Goal: Check status: Check status

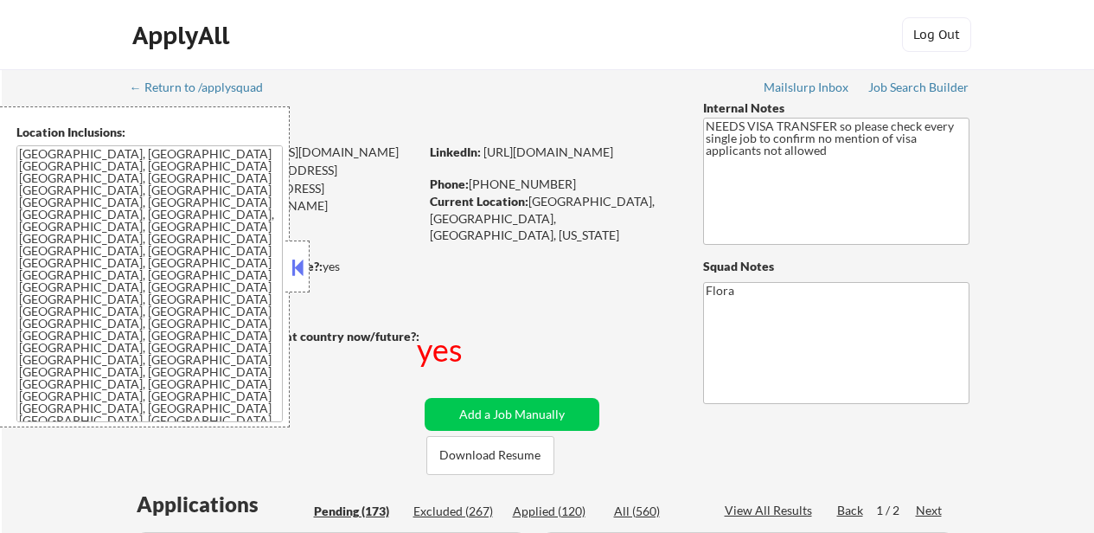
select select ""pending""
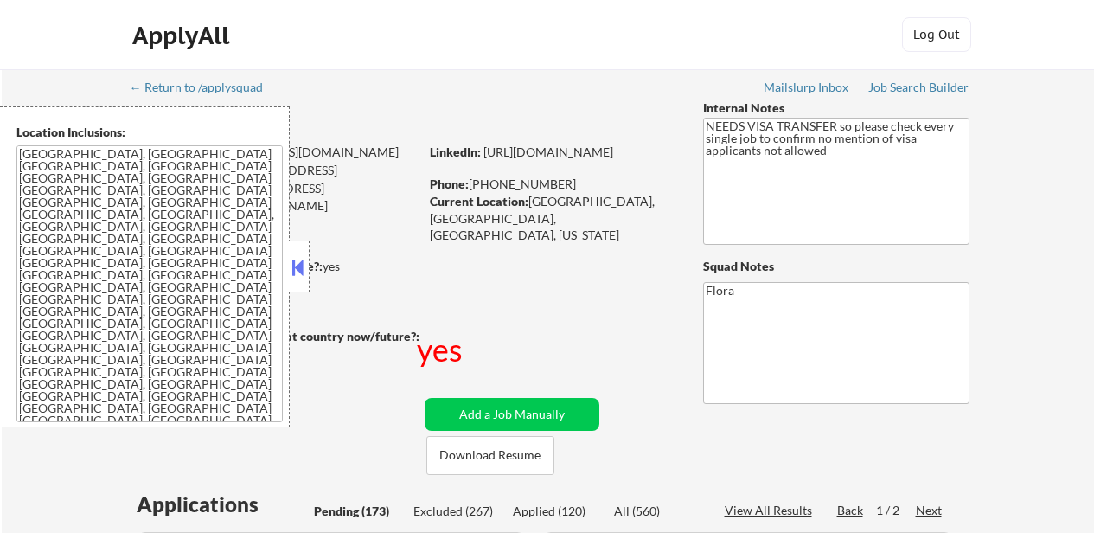
select select ""pending""
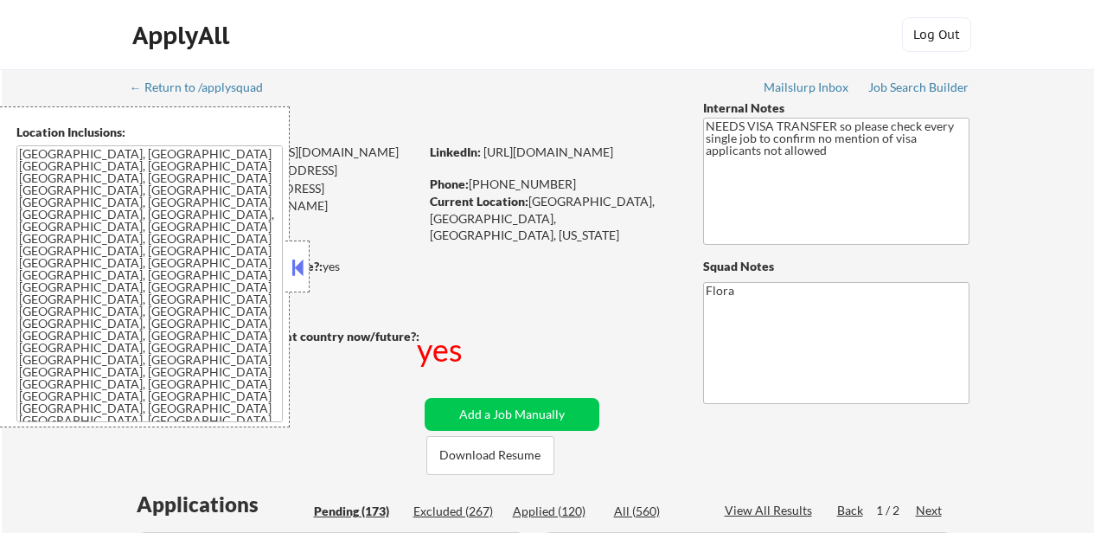
select select ""pending""
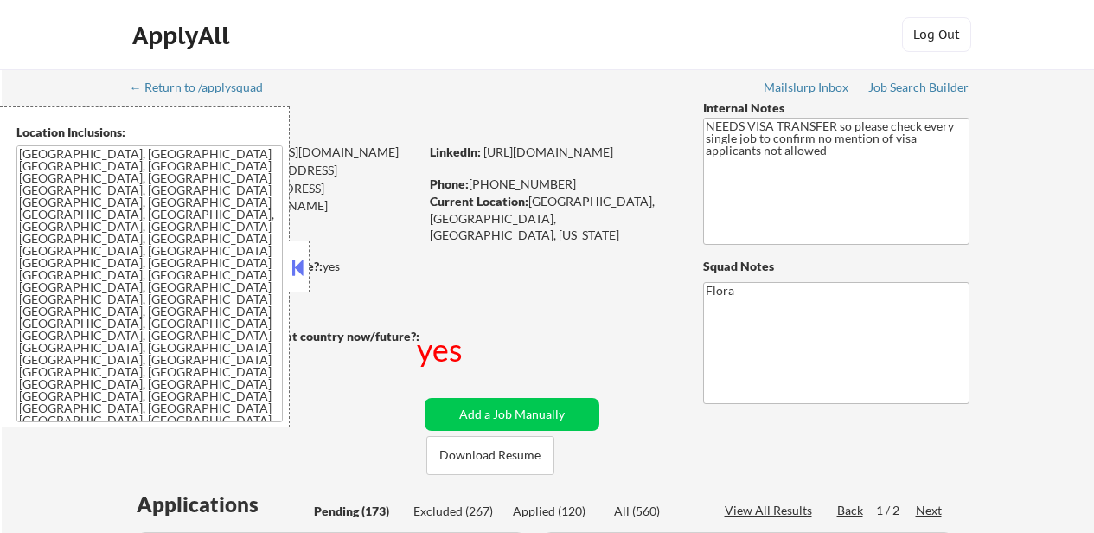
select select ""pending""
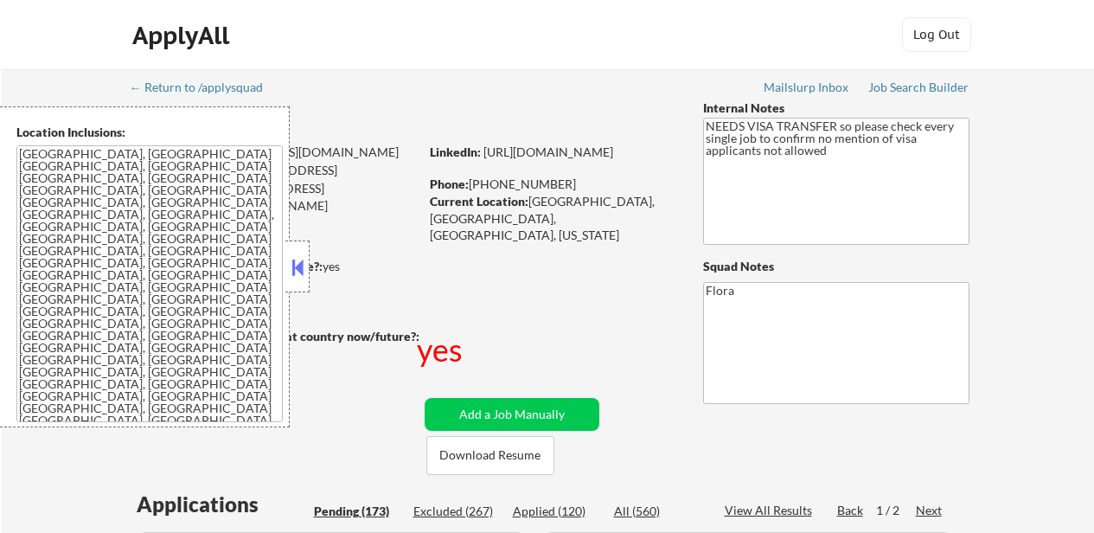
select select ""pending""
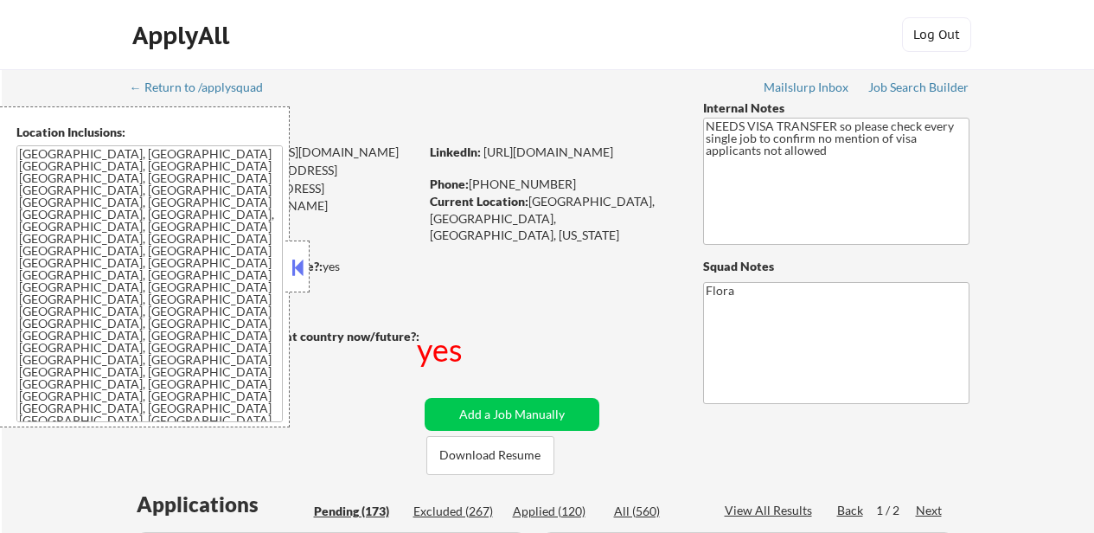
select select ""pending""
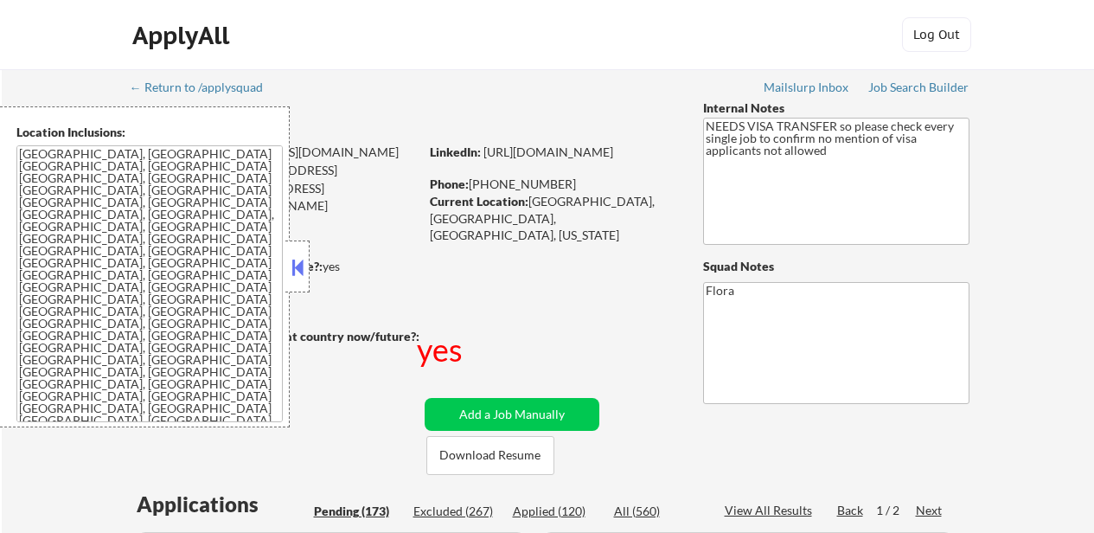
select select ""pending""
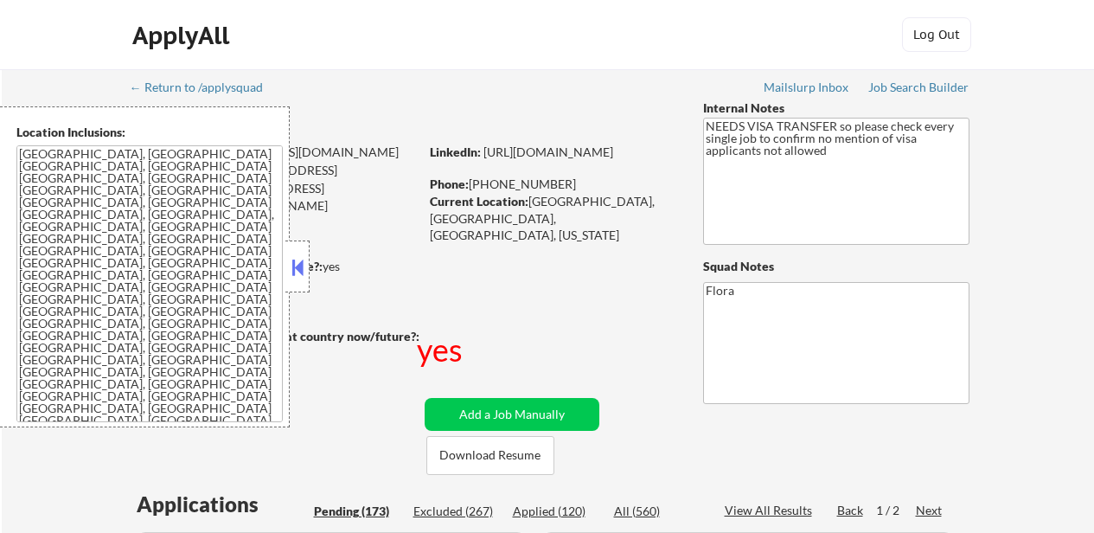
select select ""pending""
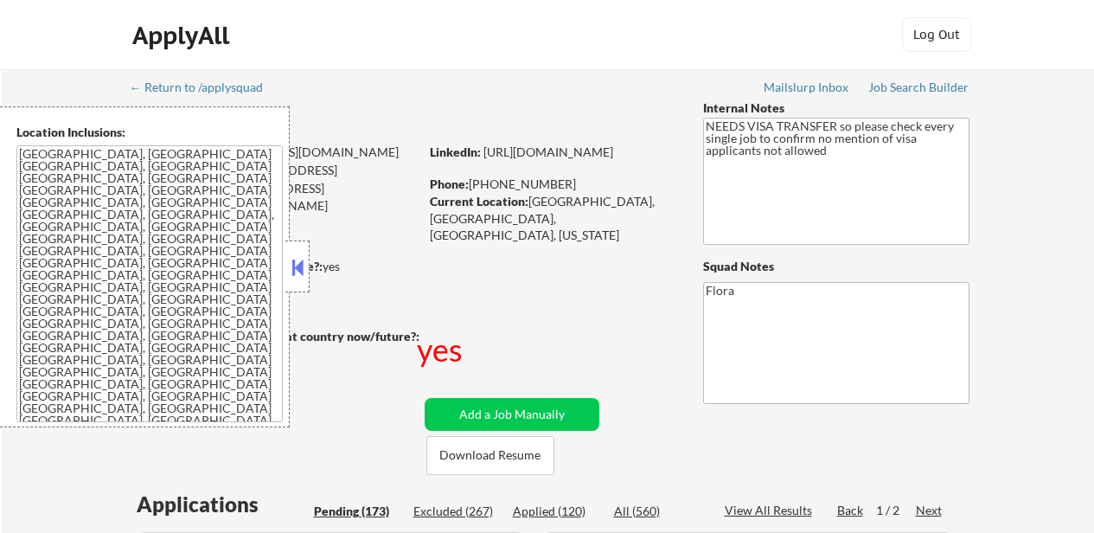
select select ""pending""
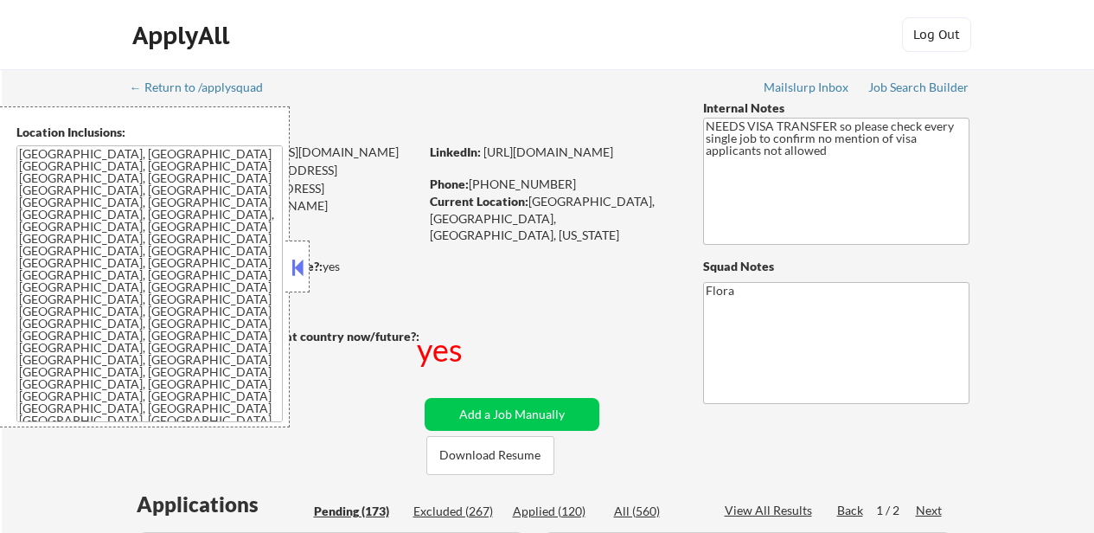
select select ""pending""
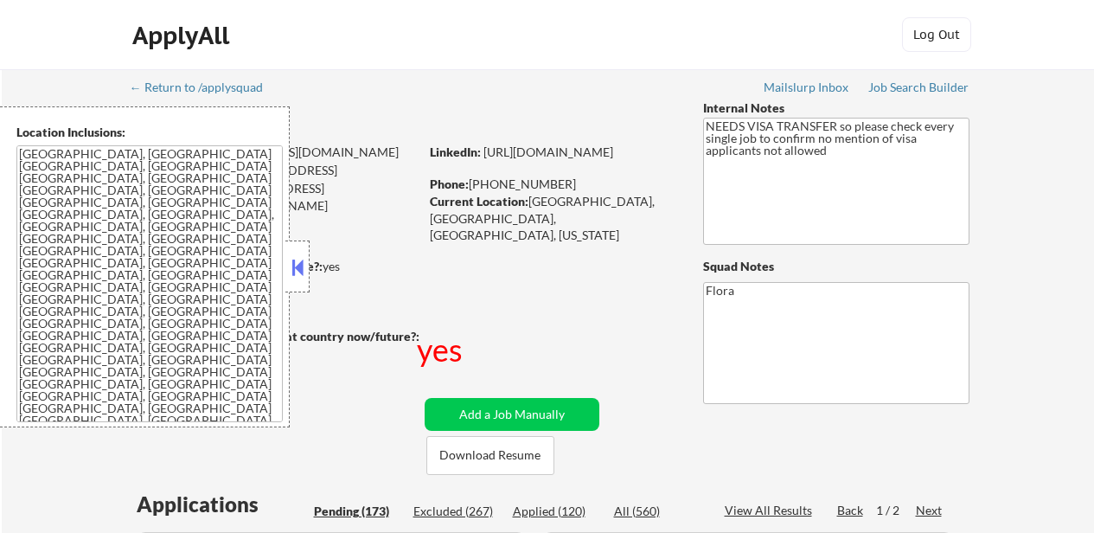
select select ""pending""
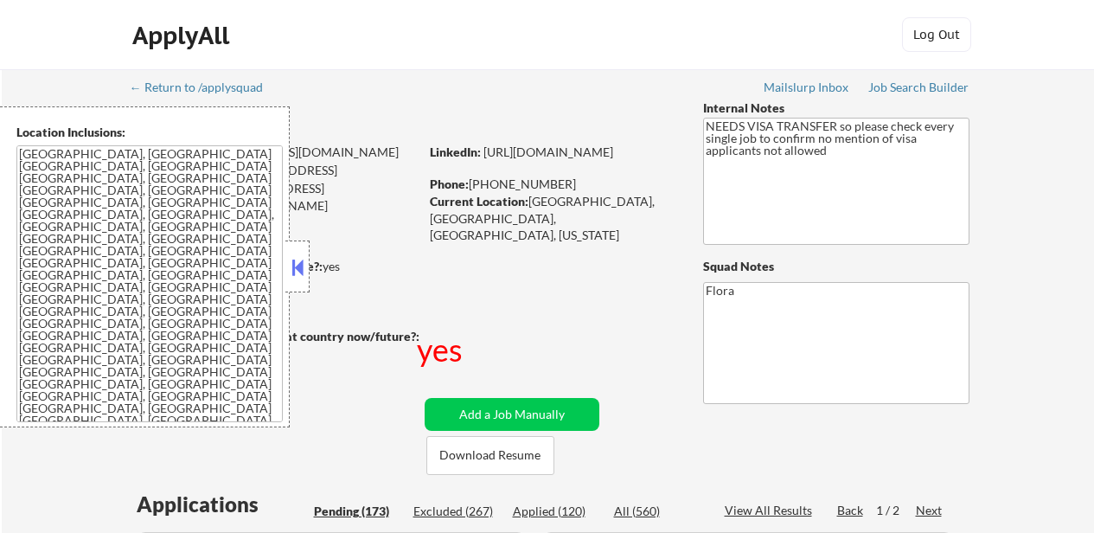
select select ""pending""
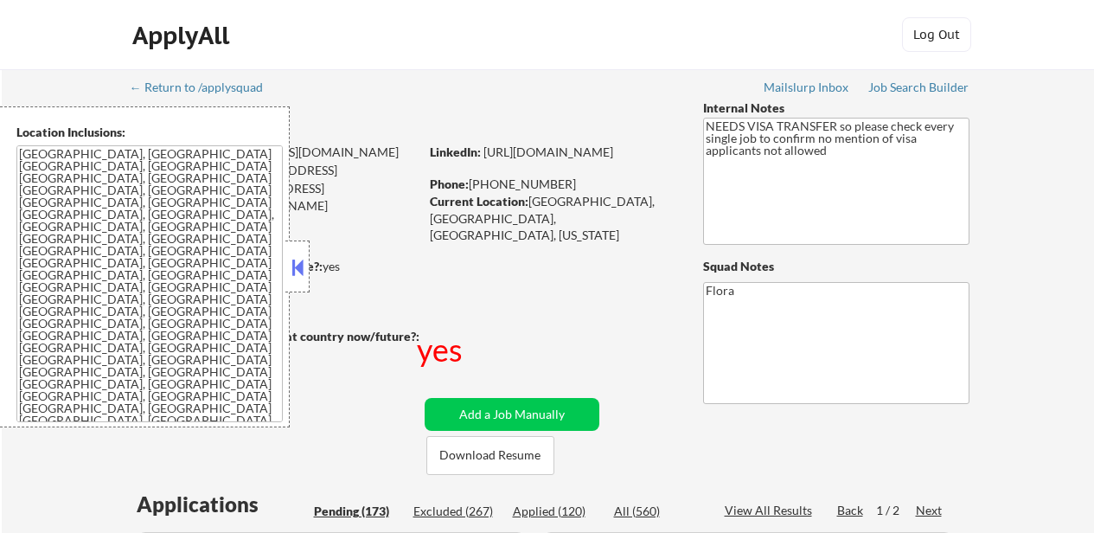
select select ""pending""
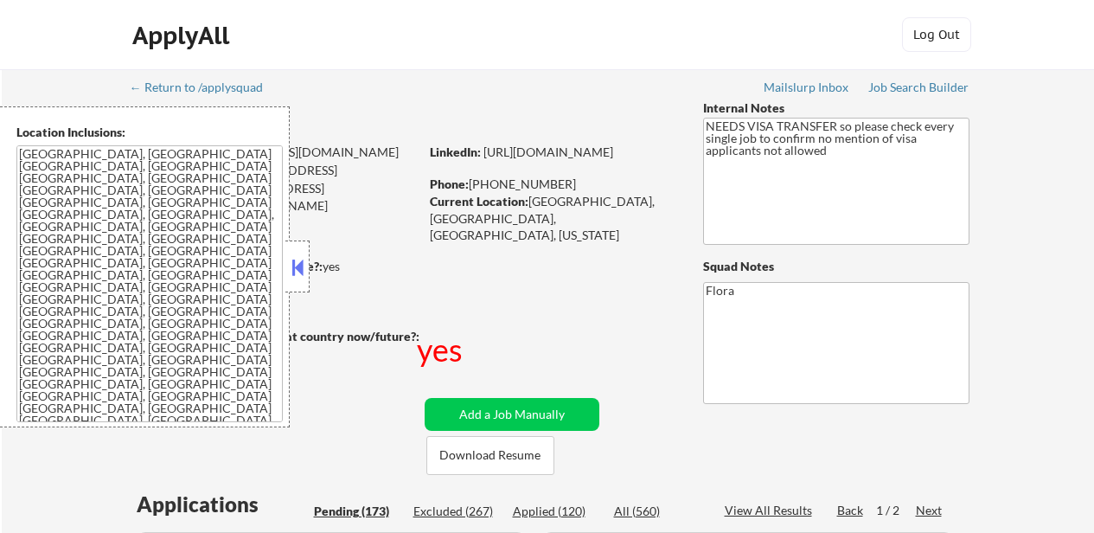
select select ""pending""
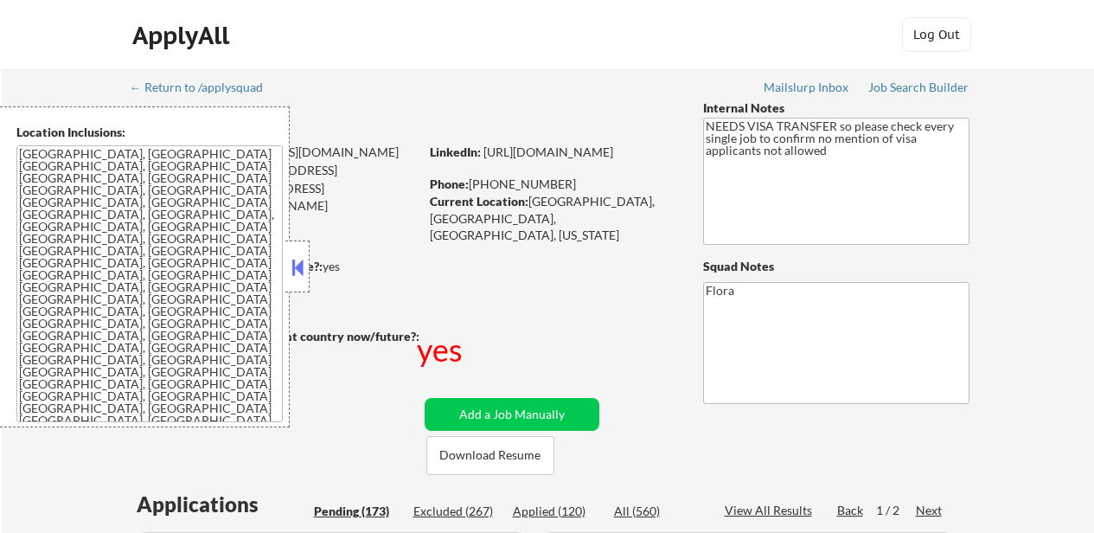
select select ""pending""
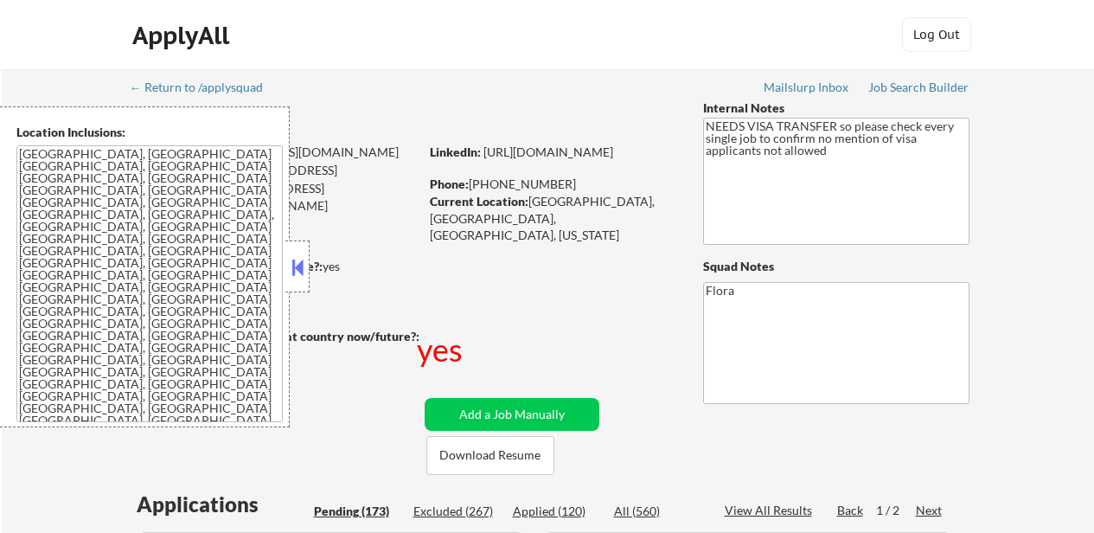
select select ""pending""
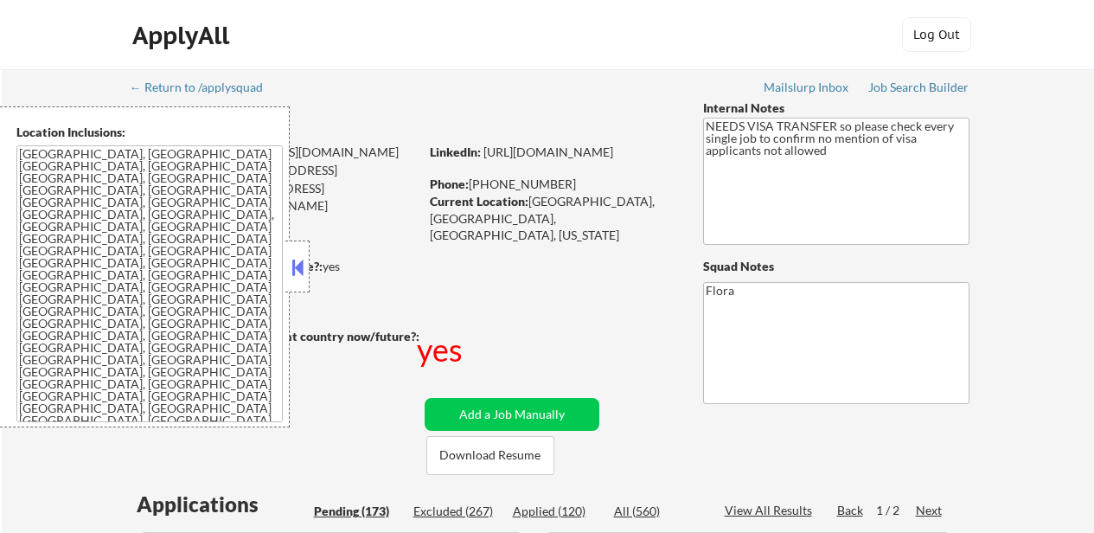
select select ""pending""
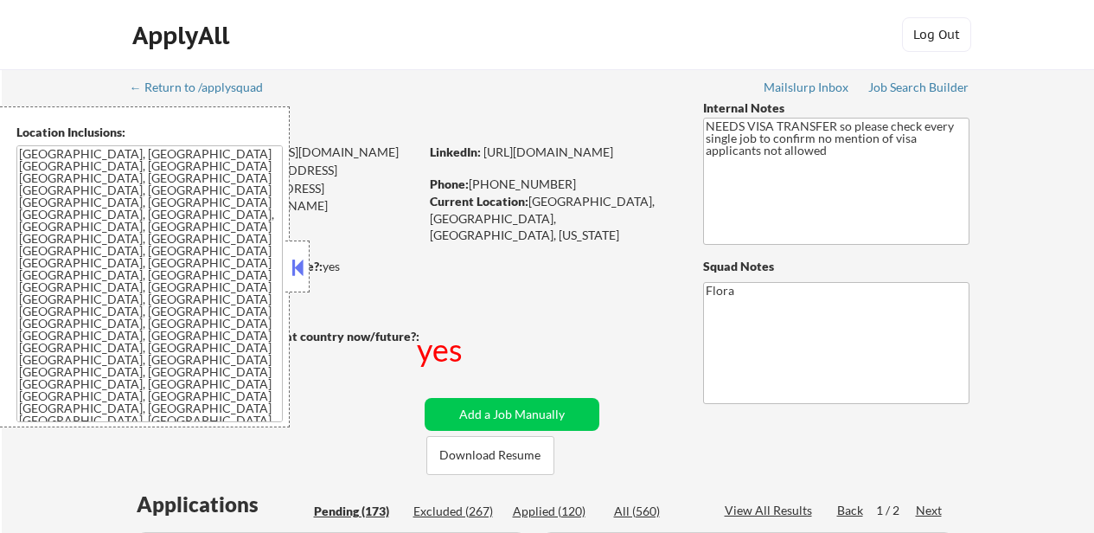
select select ""pending""
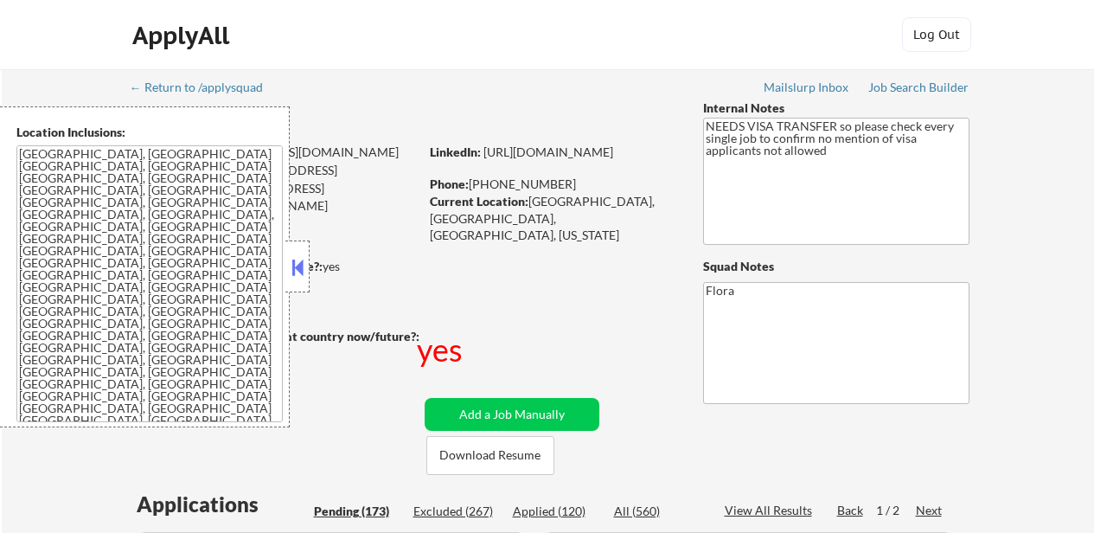
select select ""pending""
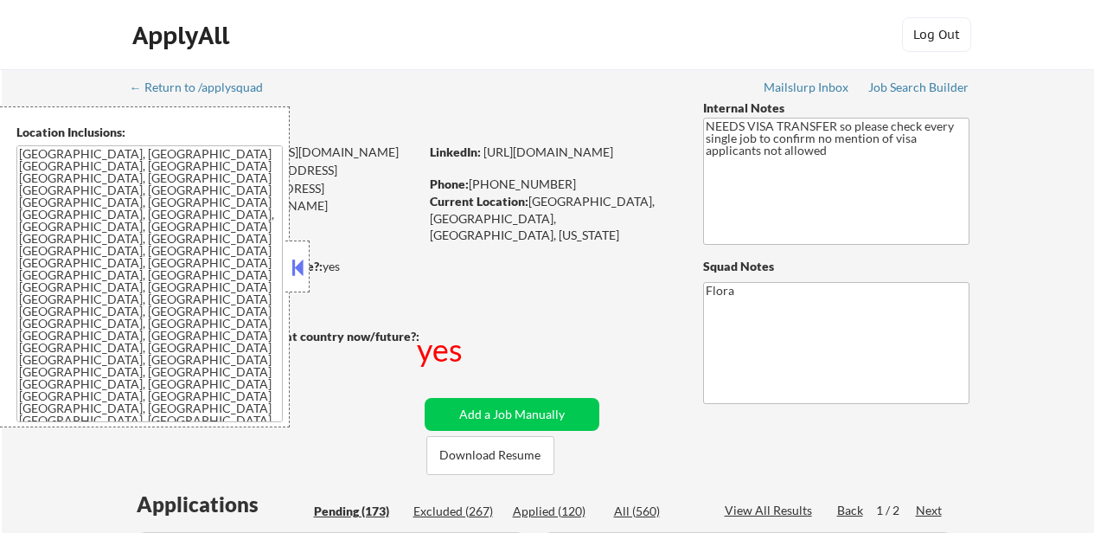
select select ""pending""
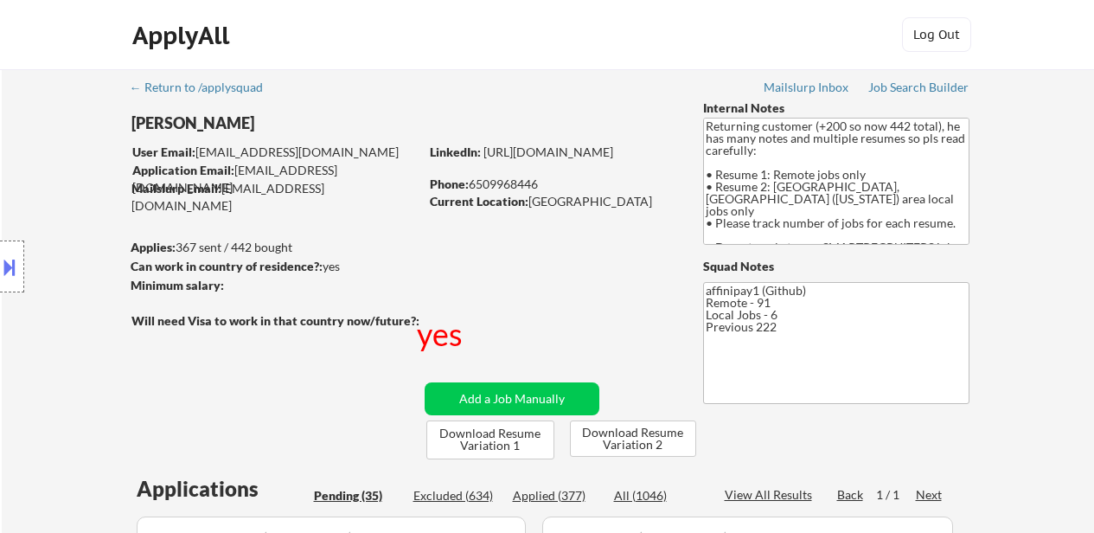
select select ""pending""
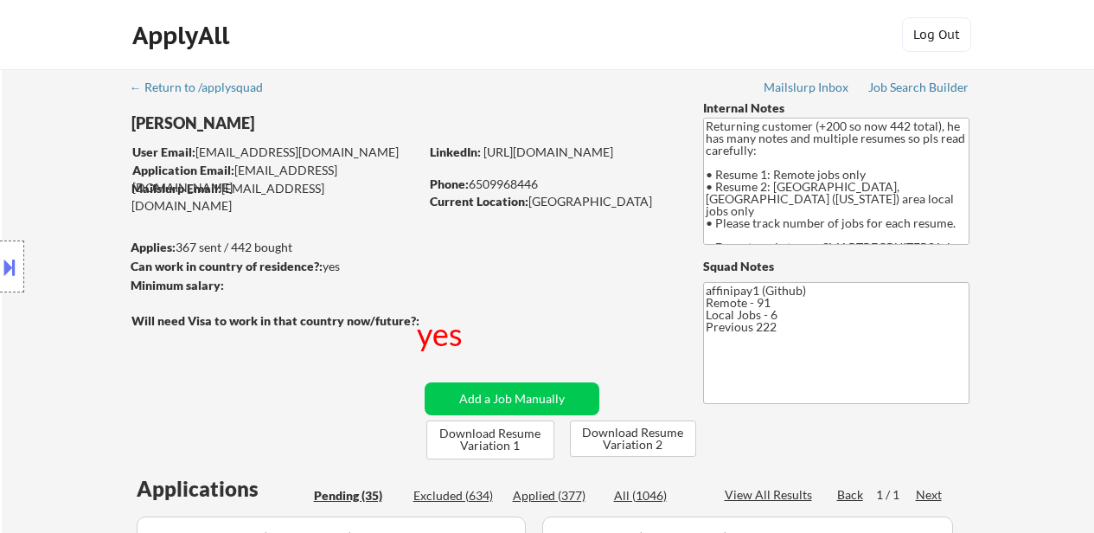
select select ""pending""
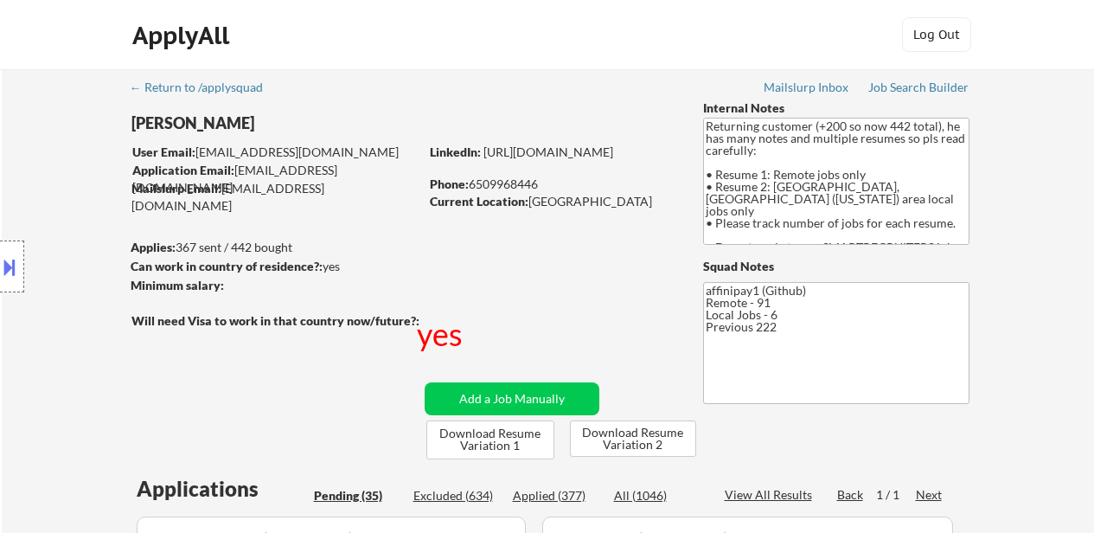
select select ""pending""
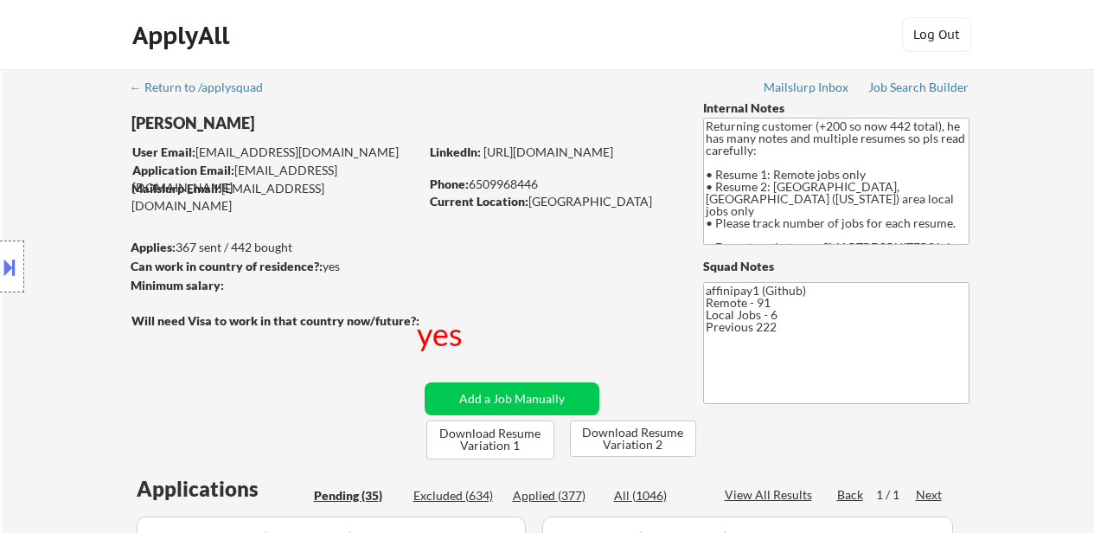
select select ""pending""
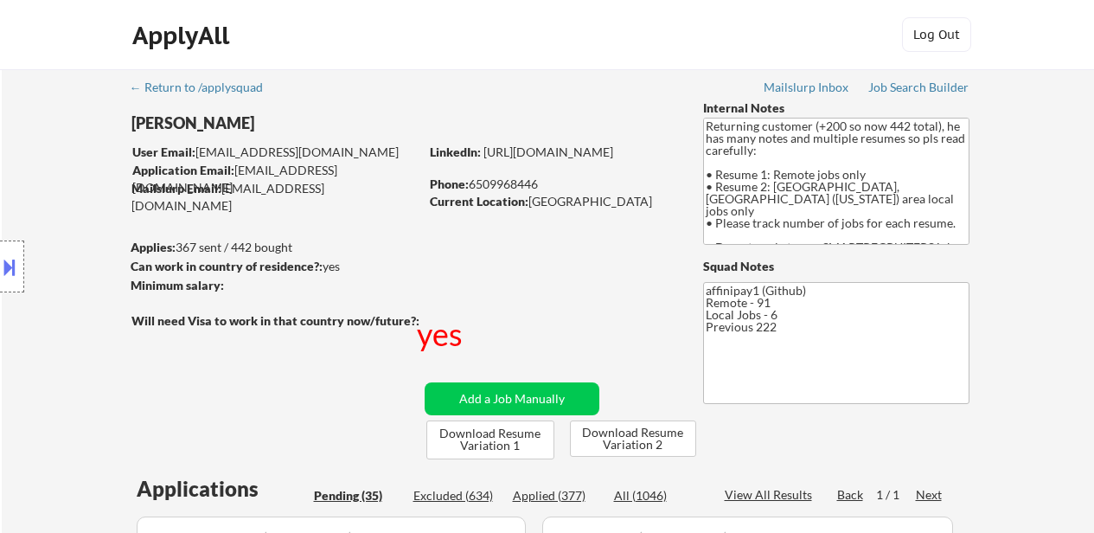
select select ""pending""
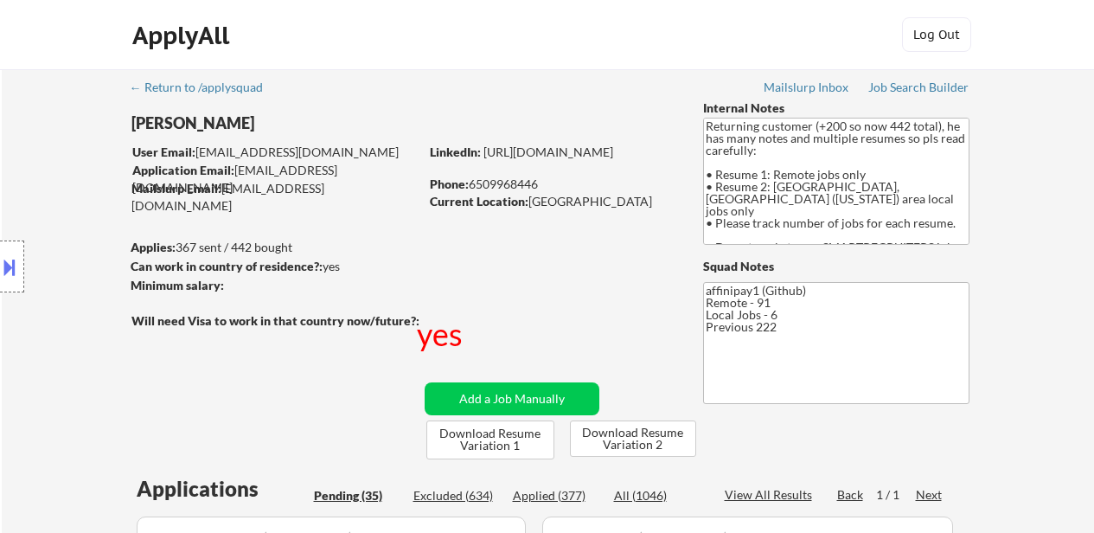
select select ""pending""
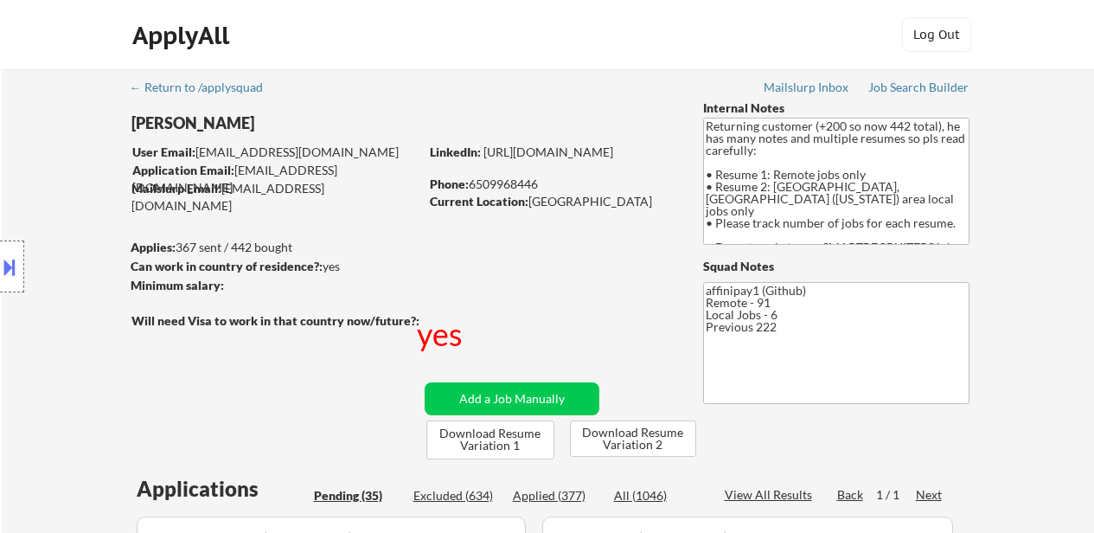
select select ""pending""
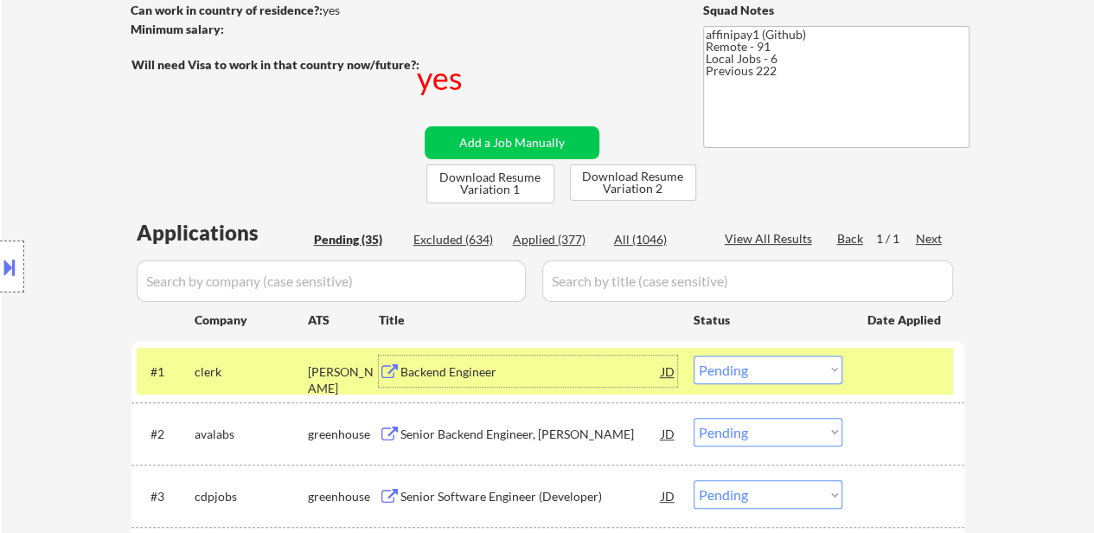
scroll to position [260, 0]
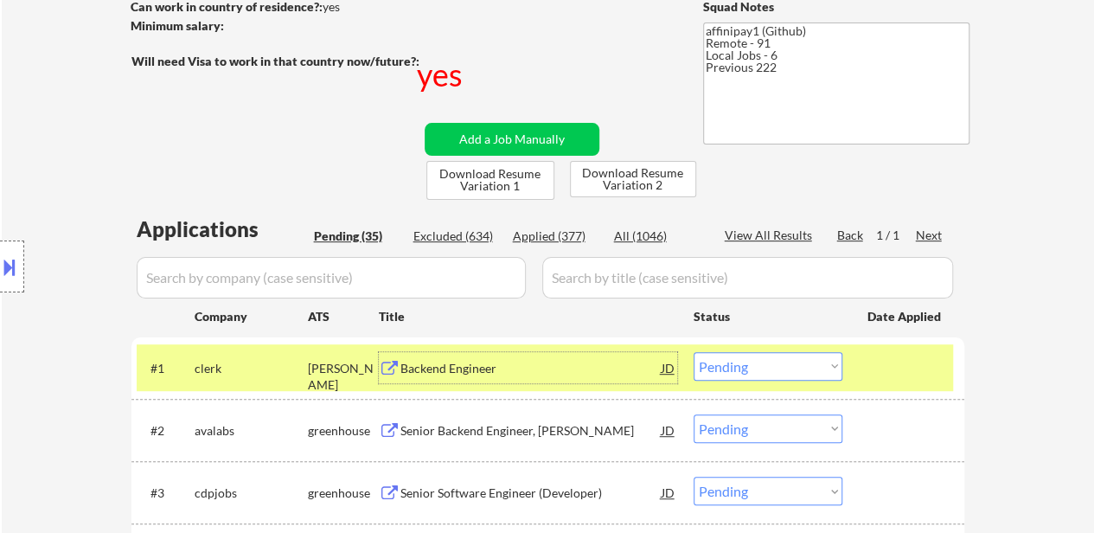
click at [459, 370] on div "Backend Engineer" at bounding box center [531, 368] width 261 height 17
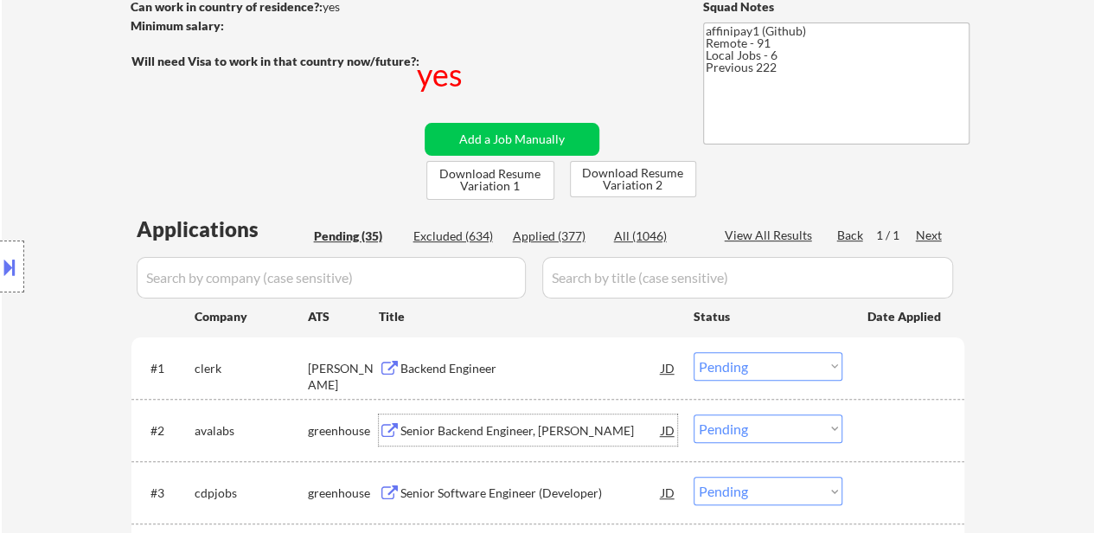
click at [475, 427] on div "Senior Backend Engineer, [PERSON_NAME]" at bounding box center [531, 430] width 261 height 17
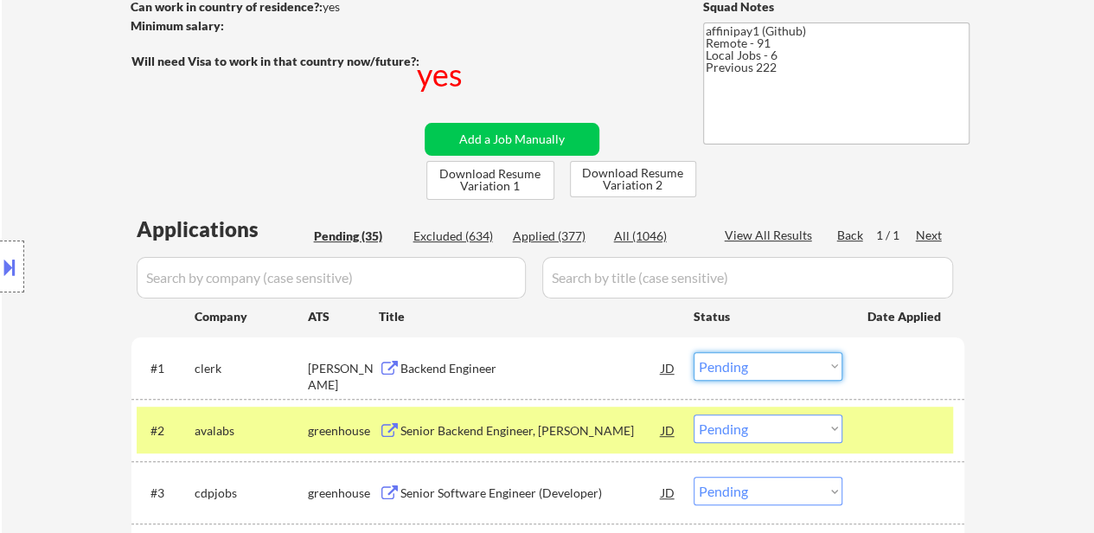
click at [775, 373] on select "Choose an option... Pending Applied Excluded (Questions) Excluded (Expired) Exc…" at bounding box center [768, 366] width 149 height 29
click at [694, 352] on select "Choose an option... Pending Applied Excluded (Questions) Excluded (Expired) Exc…" at bounding box center [768, 366] width 149 height 29
select select ""pending""
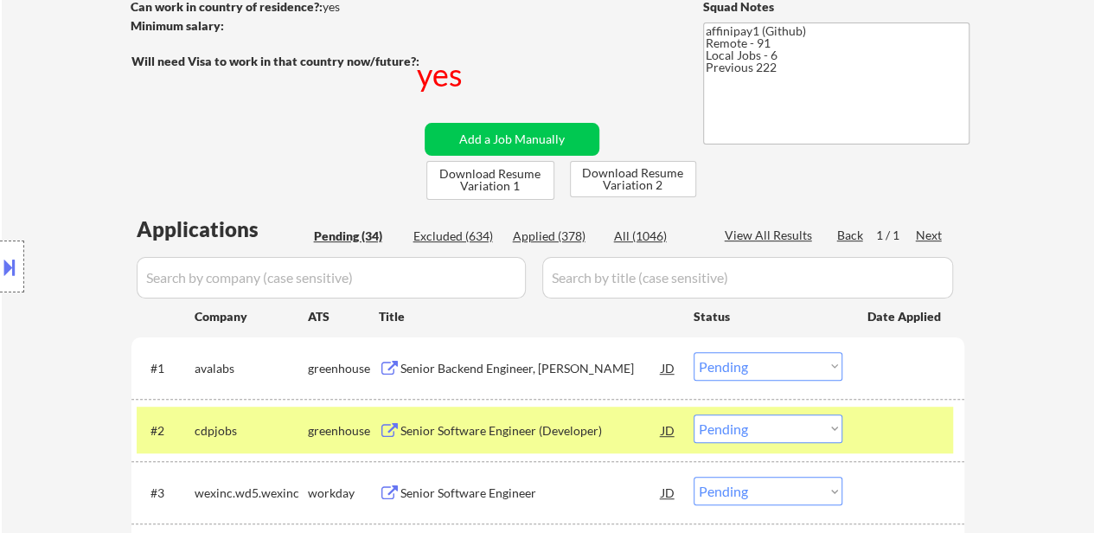
click at [895, 432] on div at bounding box center [906, 429] width 76 height 31
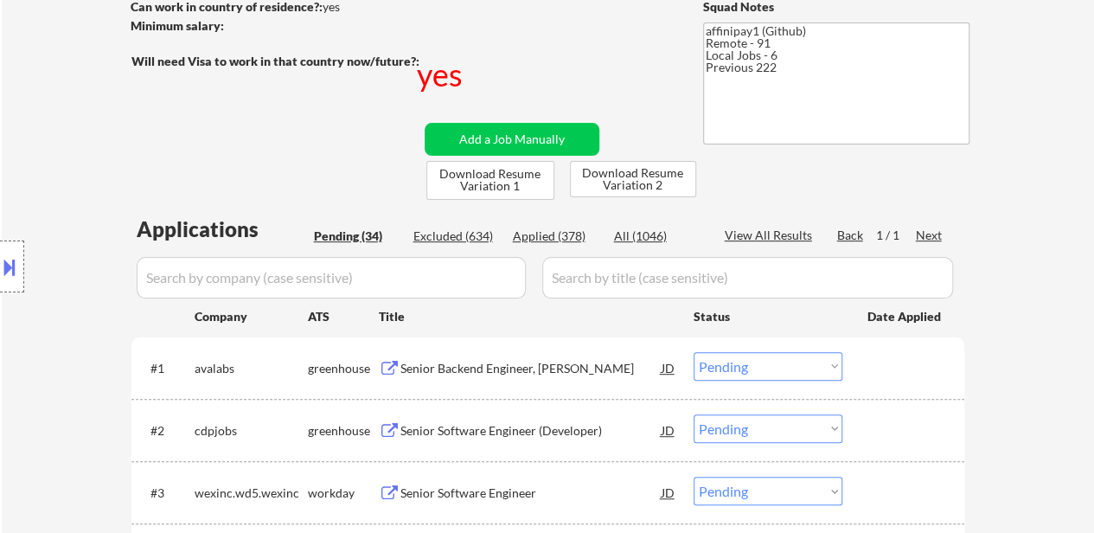
click at [524, 420] on div "Senior Software Engineer (Developer)" at bounding box center [531, 429] width 261 height 31
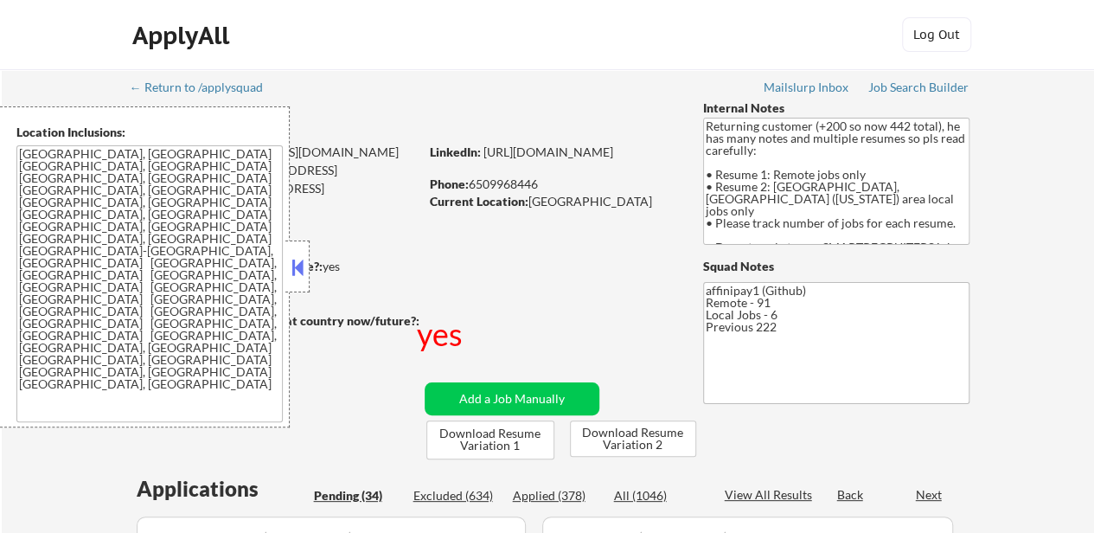
select select ""pending""
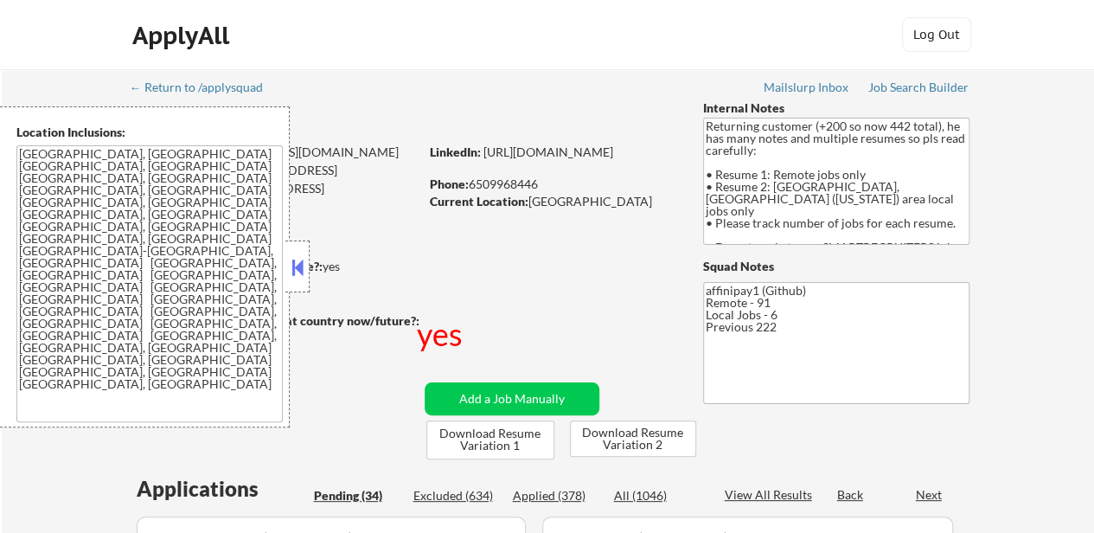
select select ""pending""
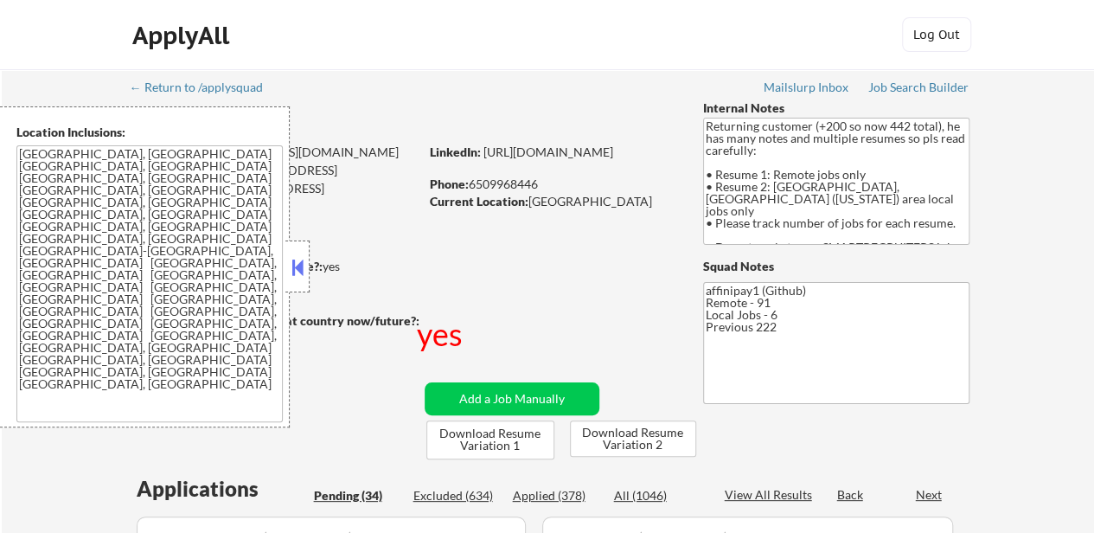
select select ""pending""
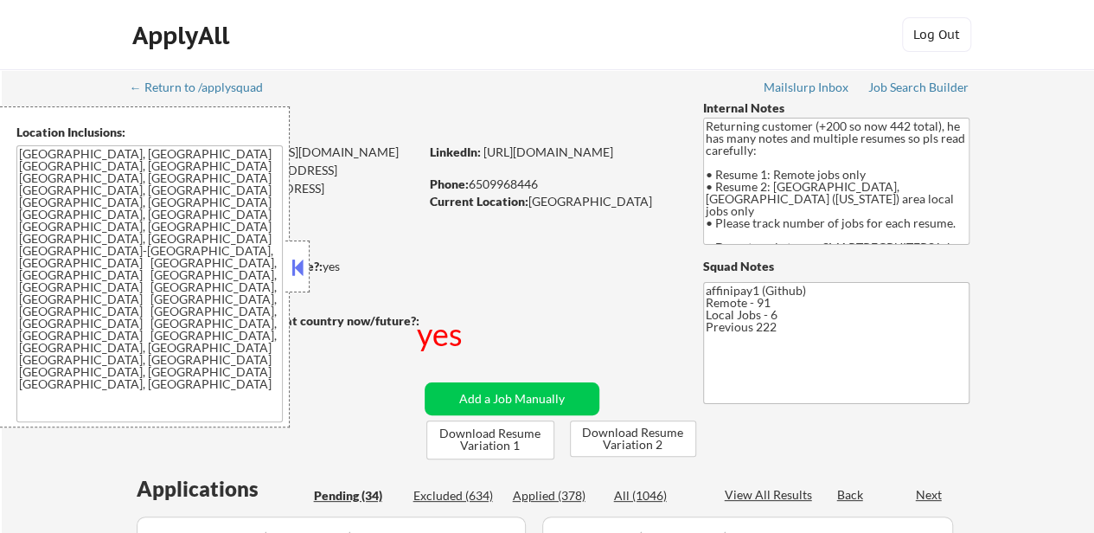
select select ""pending""
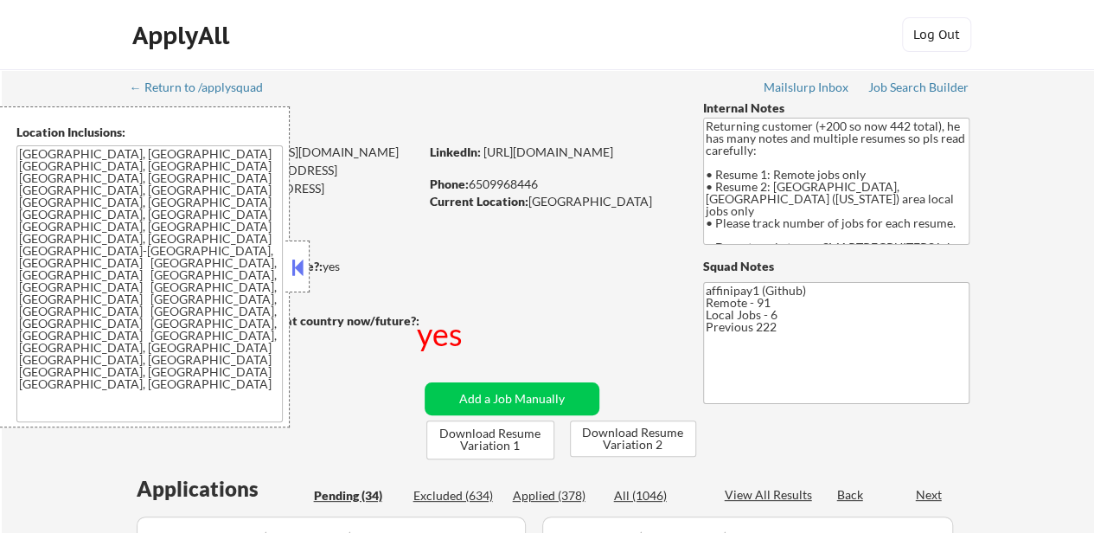
select select ""pending""
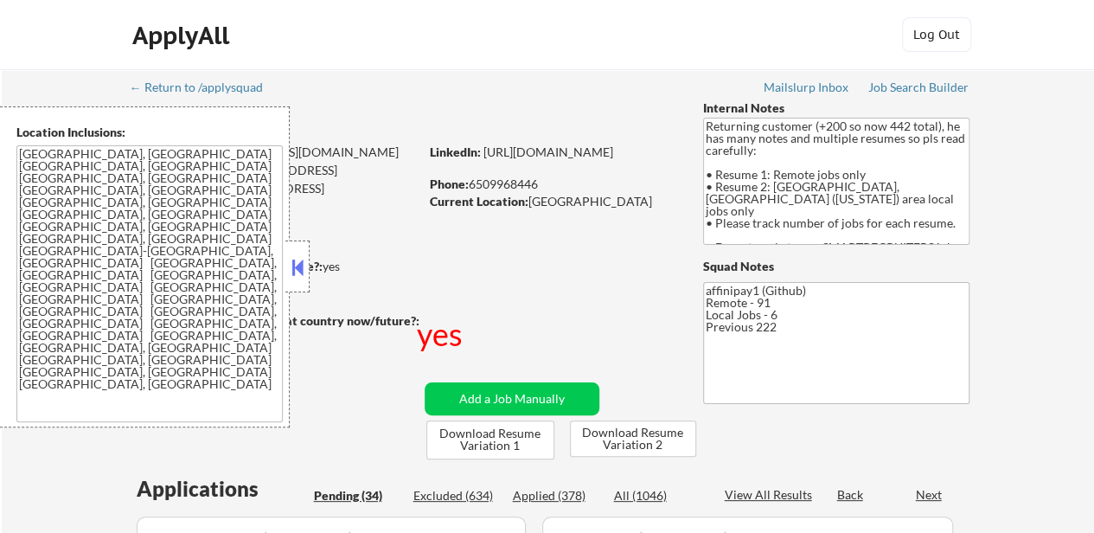
select select ""pending""
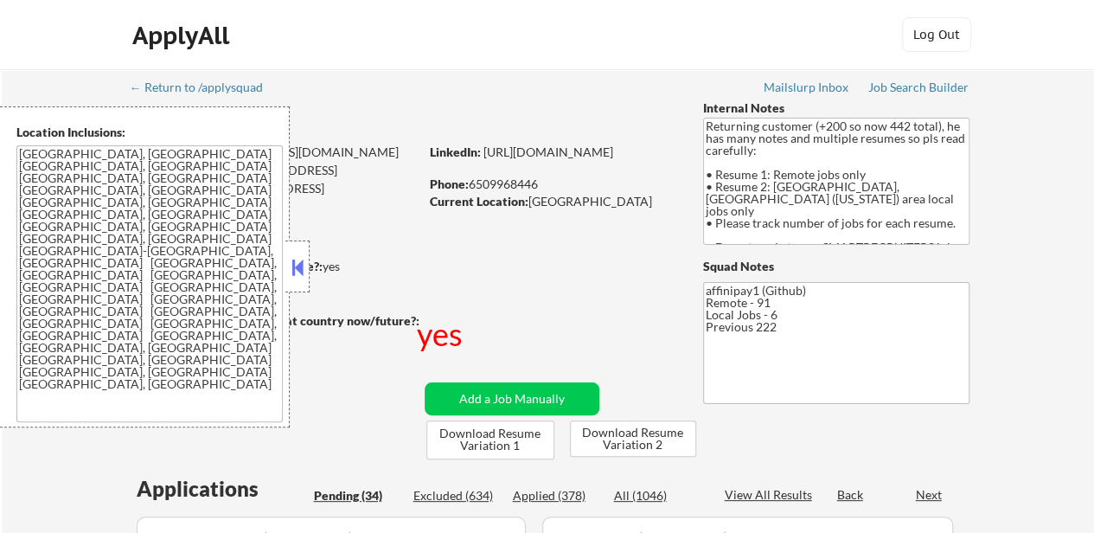
select select ""pending""
click at [555, 495] on div "Applied (378)" at bounding box center [556, 495] width 87 height 17
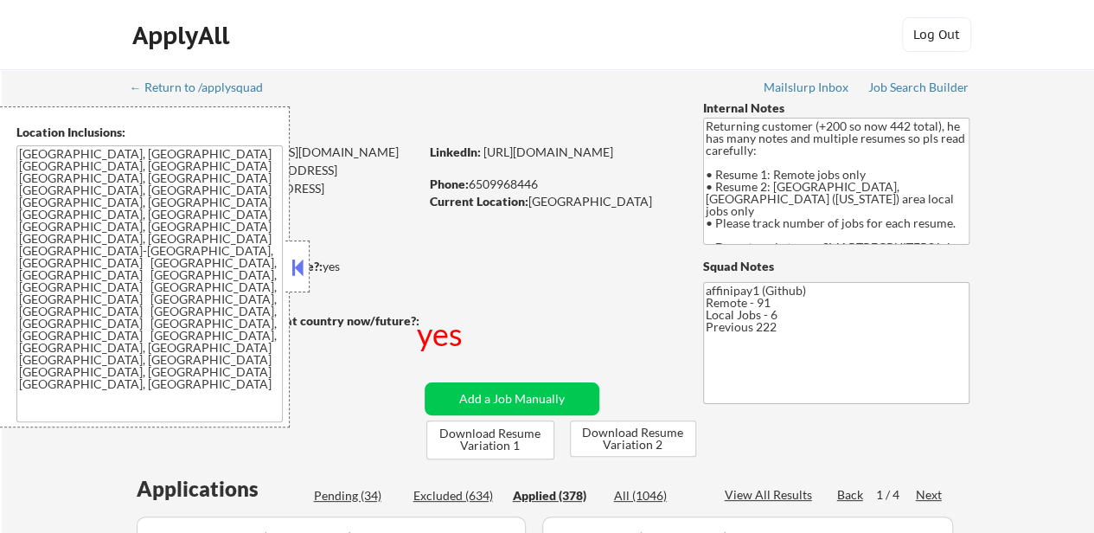
drag, startPoint x: 299, startPoint y: 269, endPoint x: 324, endPoint y: 297, distance: 36.8
click at [299, 270] on button at bounding box center [297, 267] width 19 height 26
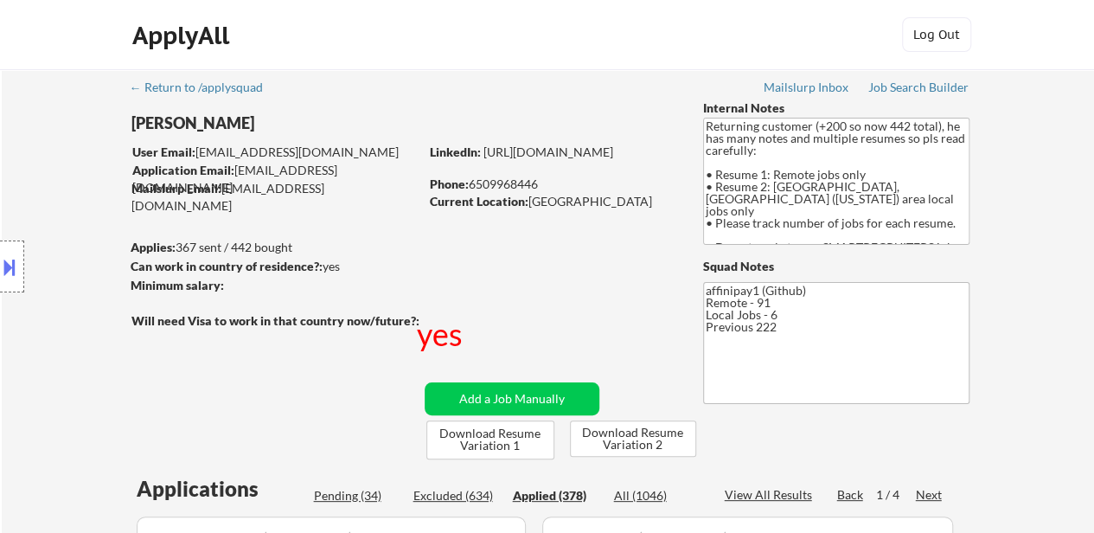
select select ""applied""
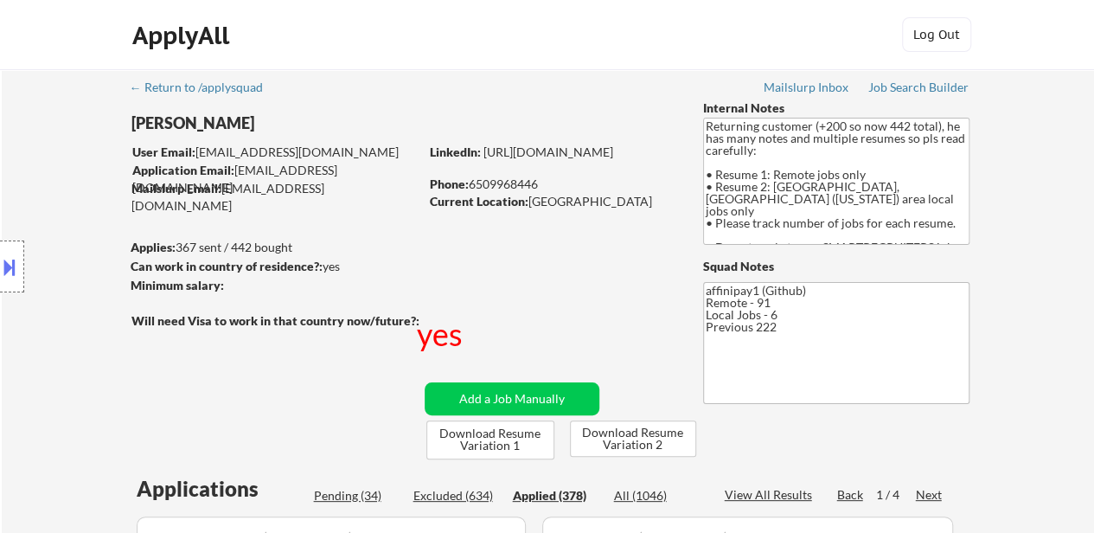
select select ""applied""
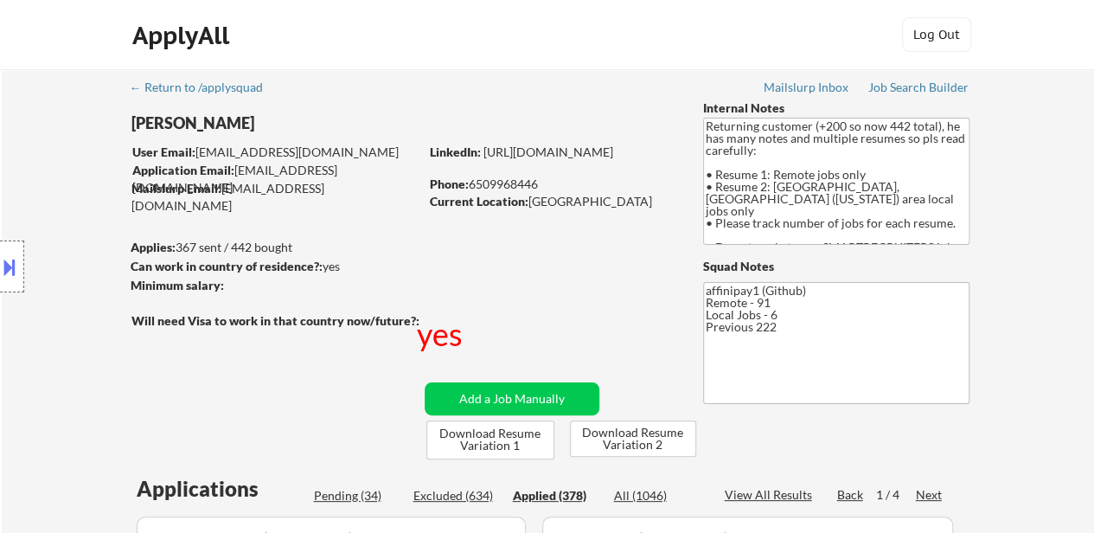
select select ""applied""
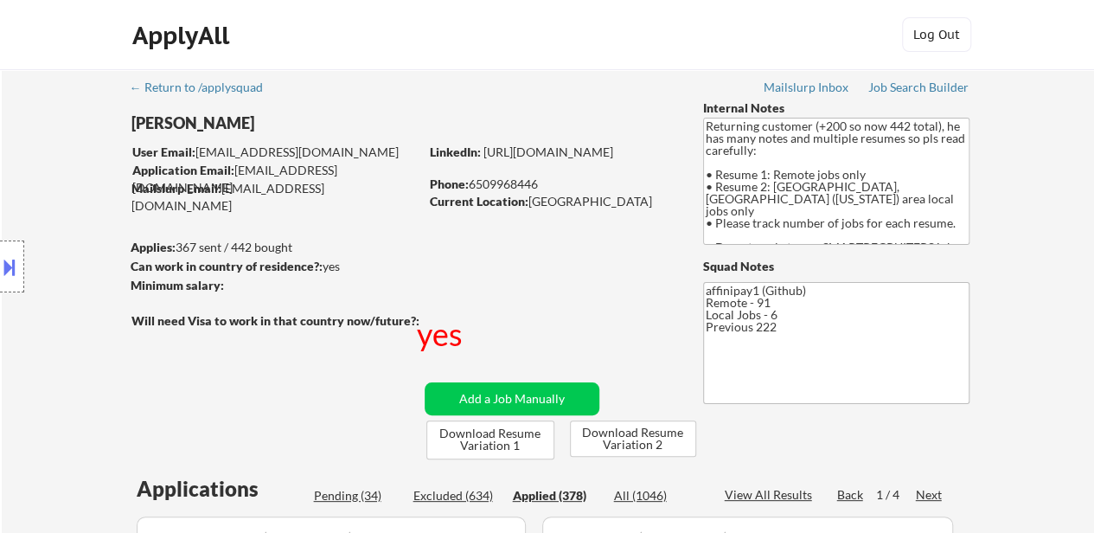
select select ""applied""
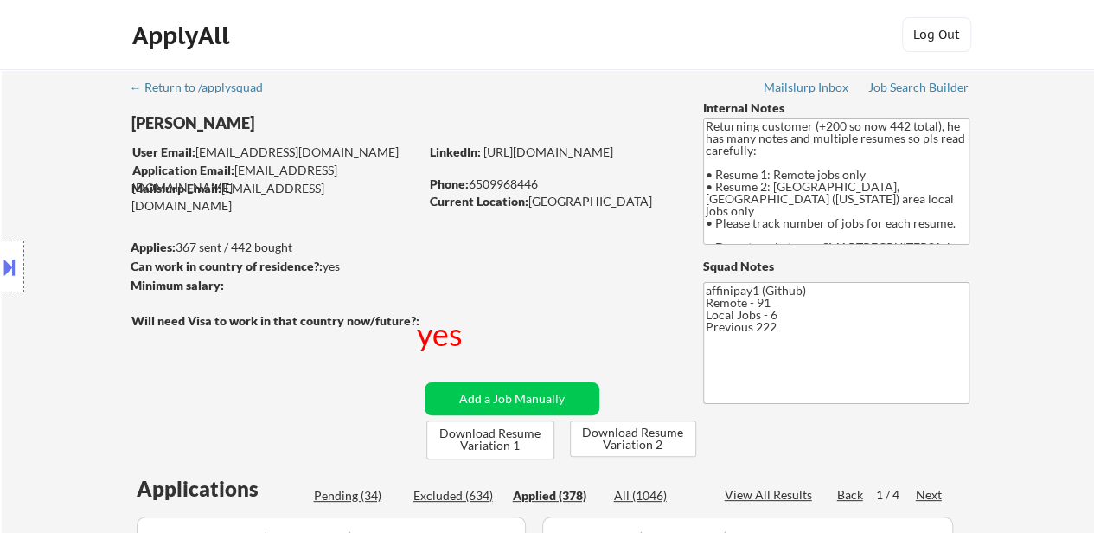
select select ""applied""
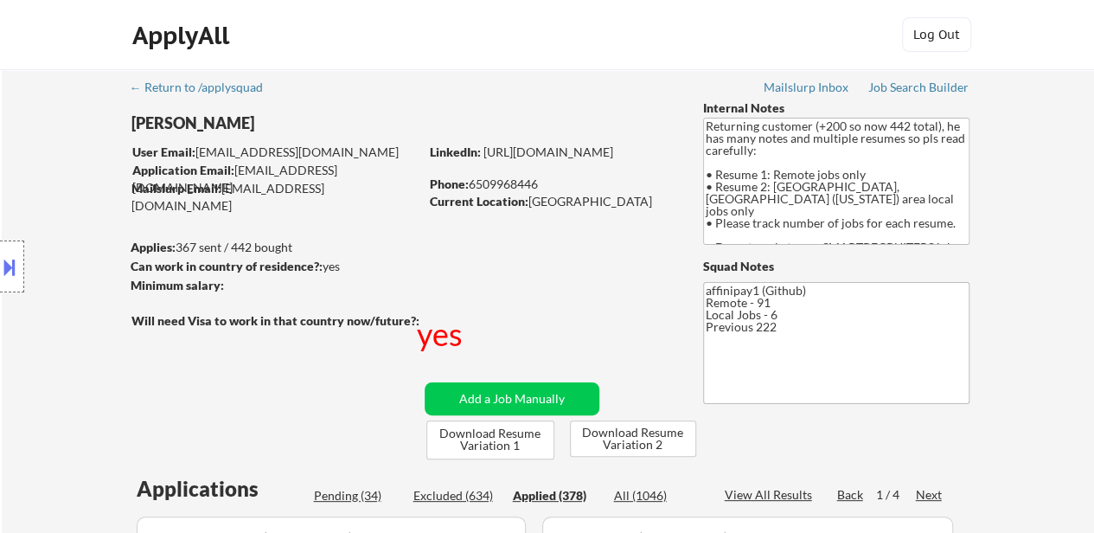
select select ""applied""
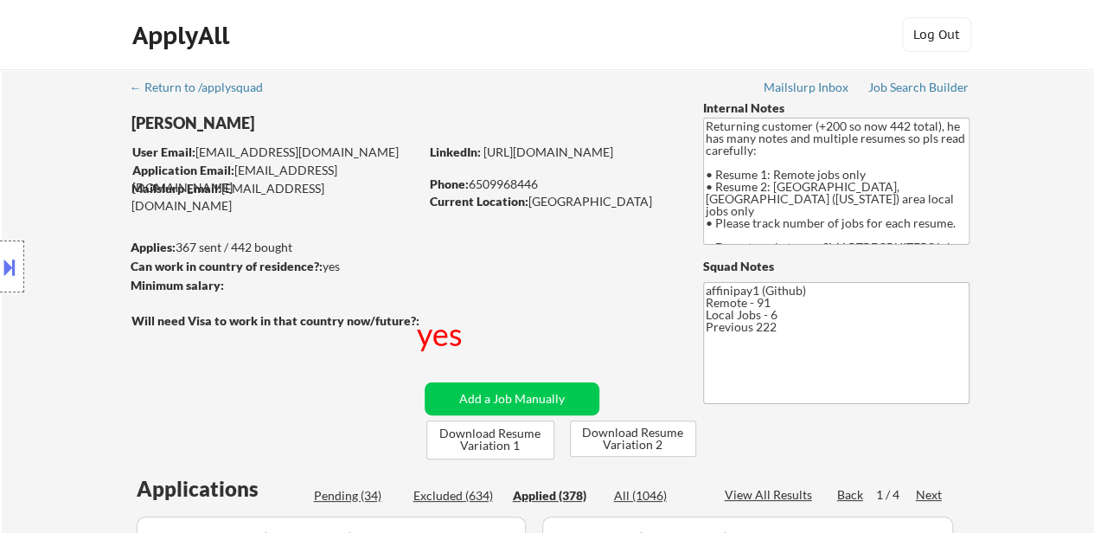
select select ""applied""
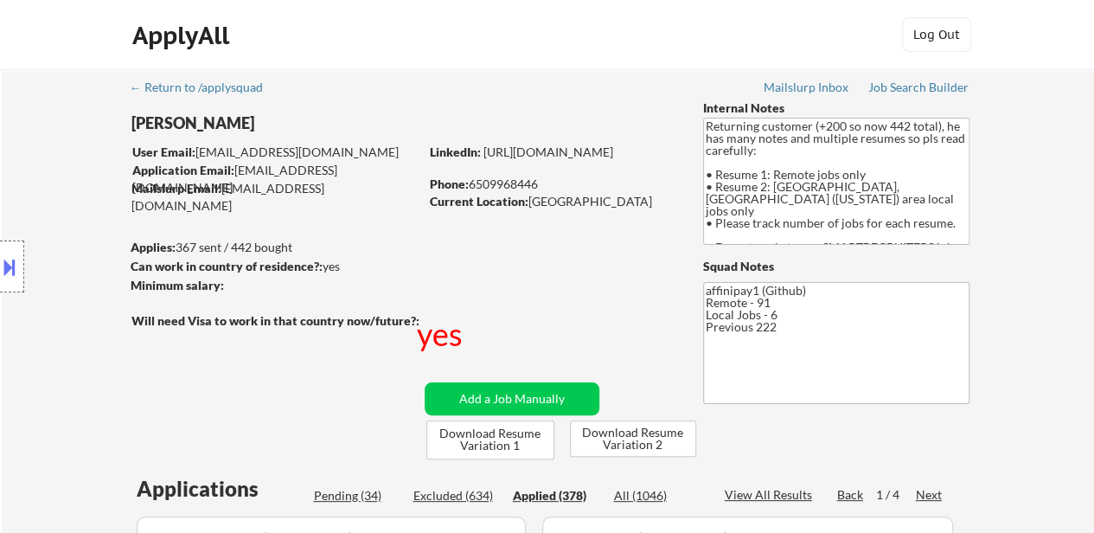
select select ""applied""
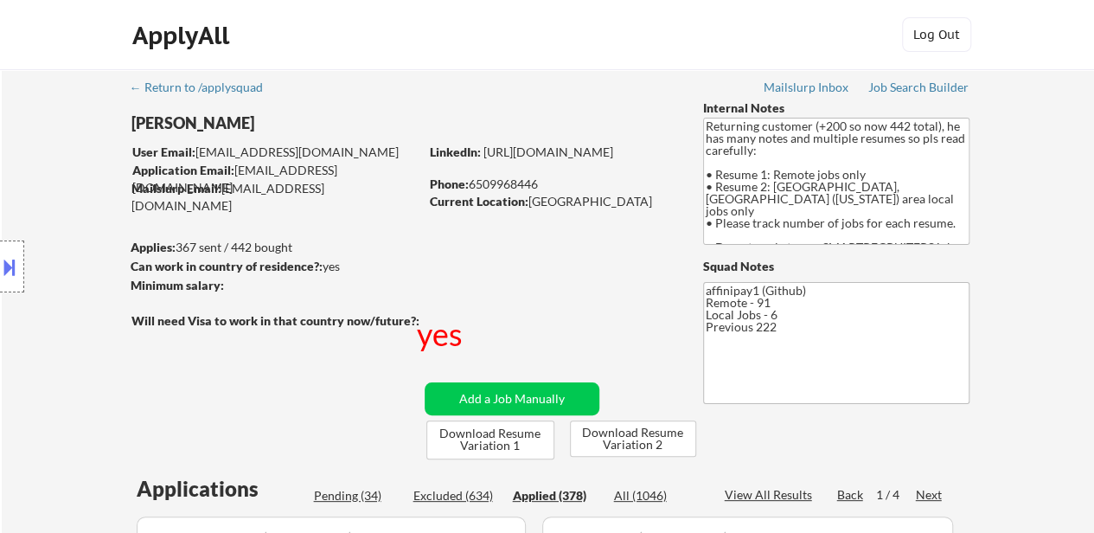
select select ""applied""
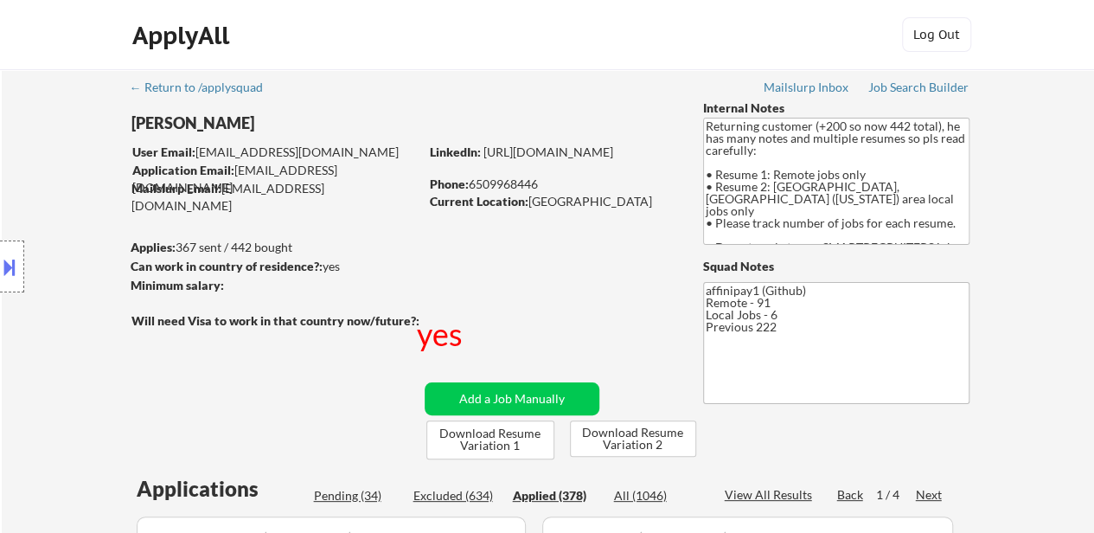
select select ""applied""
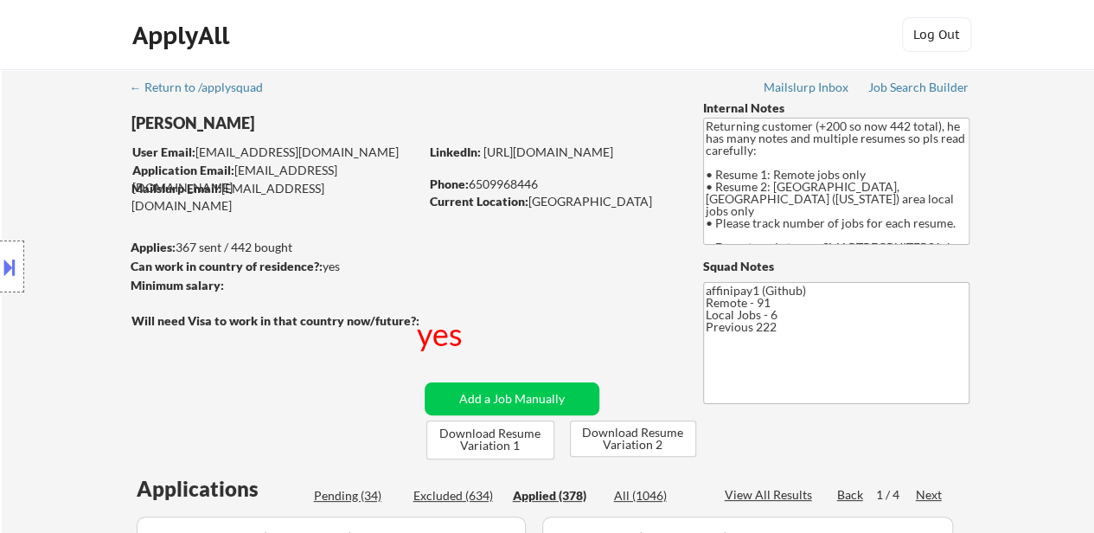
select select ""applied""
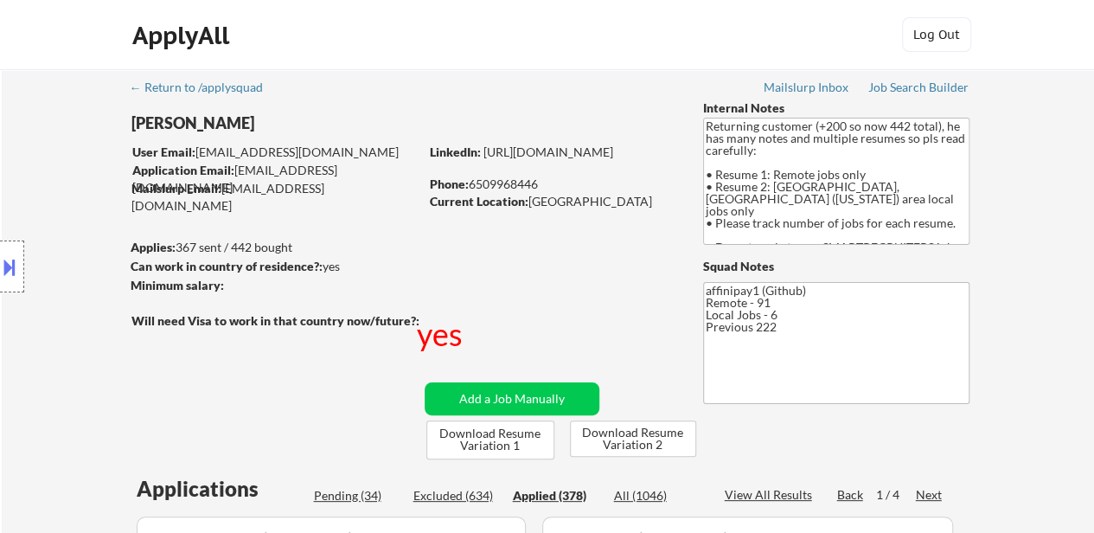
select select ""applied""
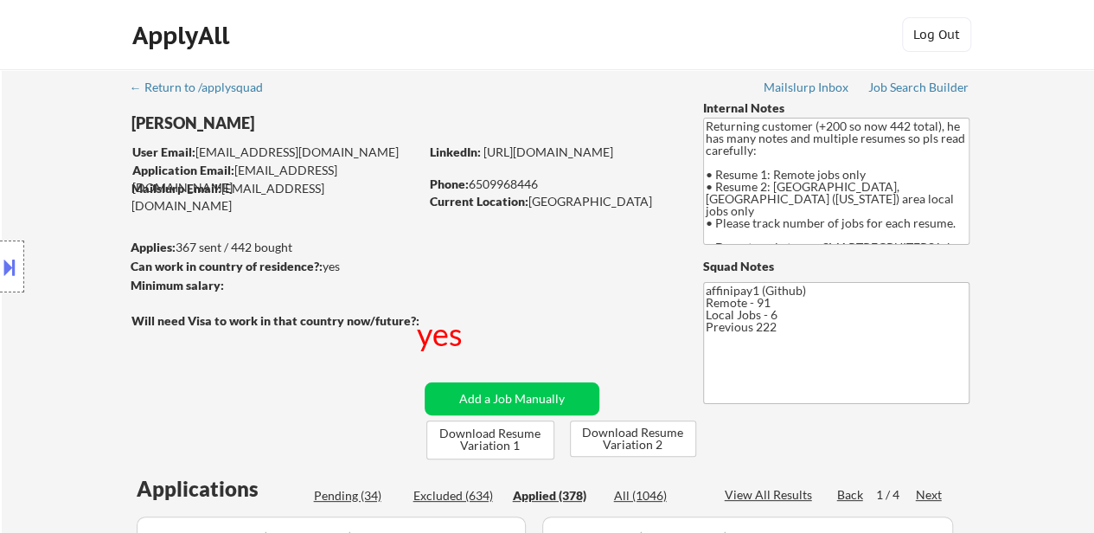
select select ""applied""
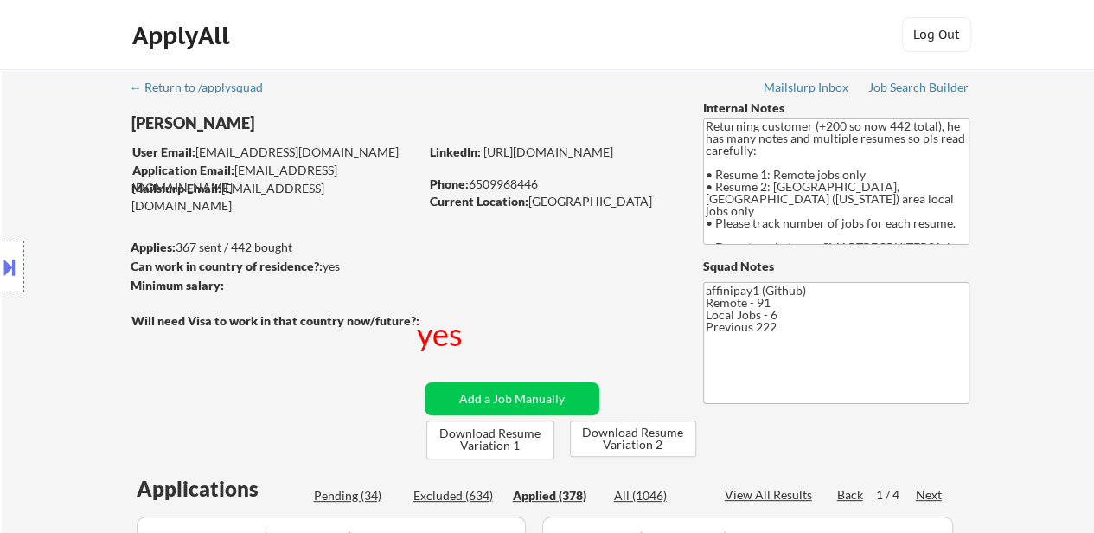
select select ""applied""
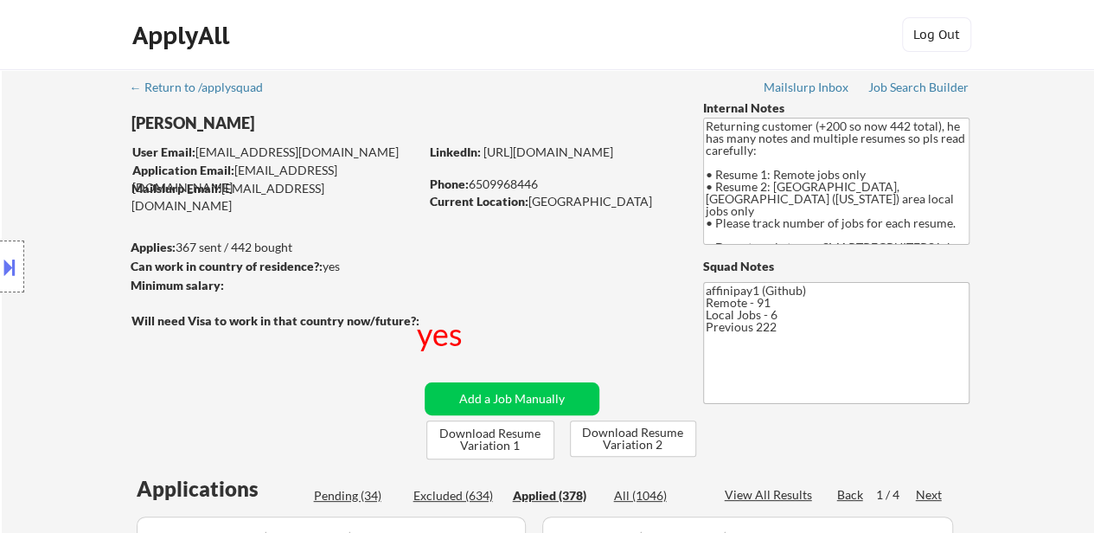
select select ""applied""
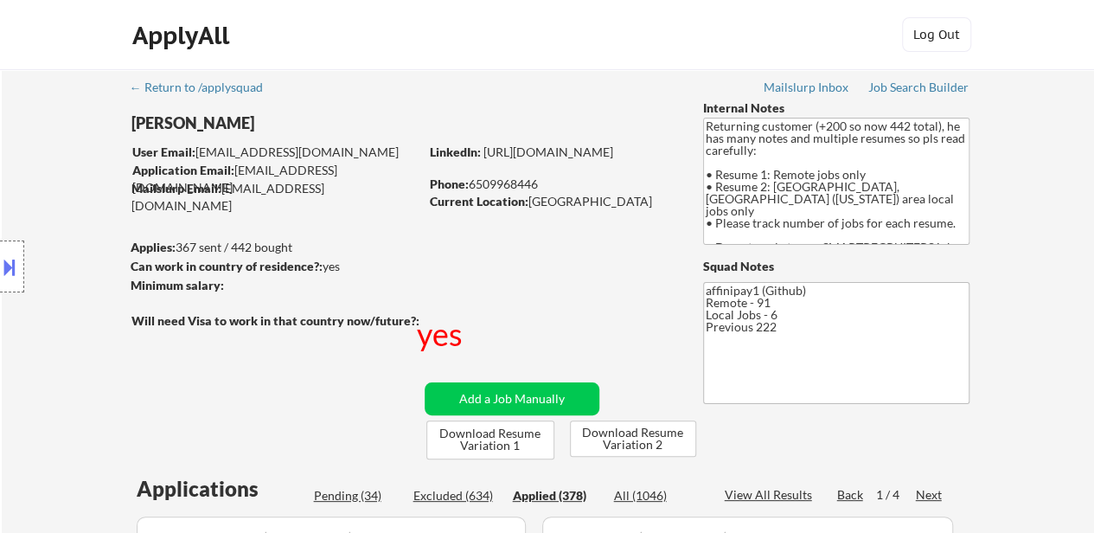
select select ""applied""
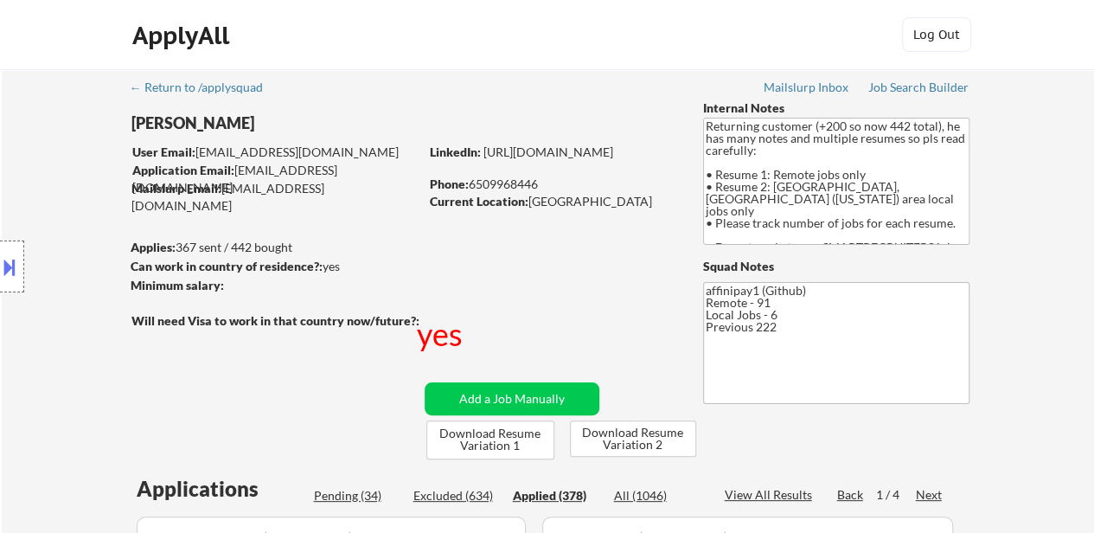
select select ""applied""
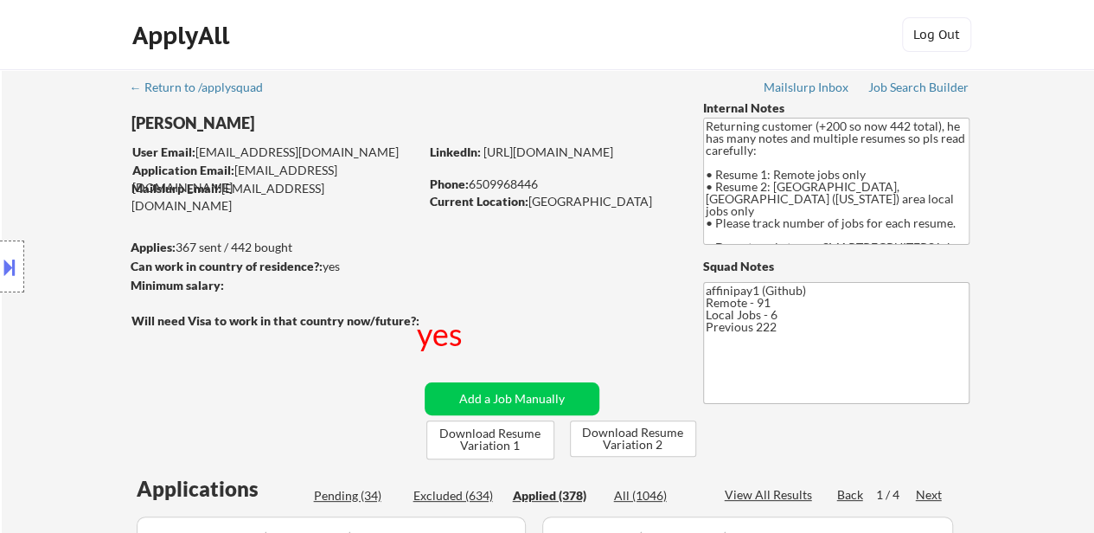
select select ""applied""
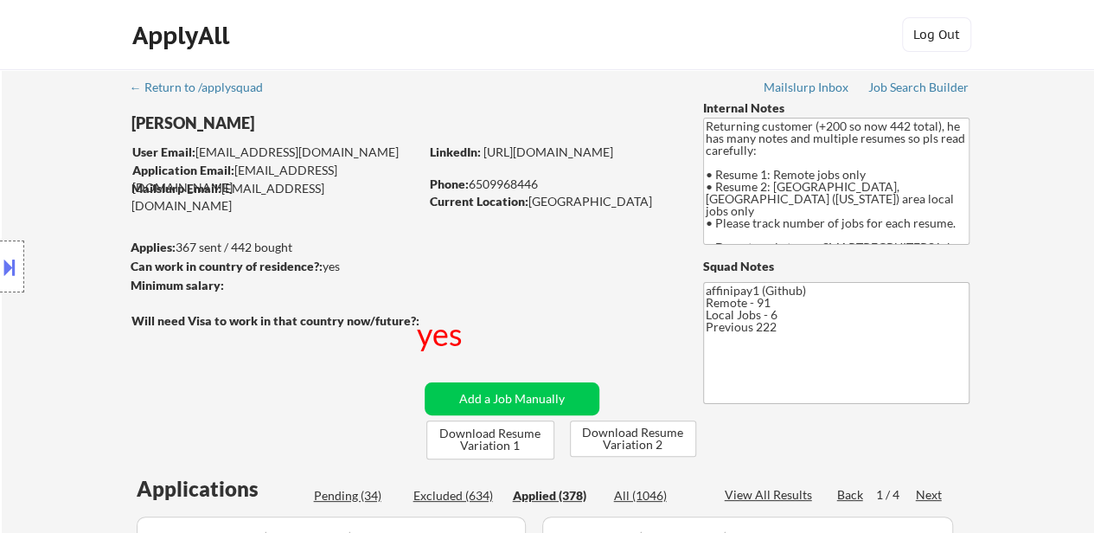
select select ""applied""
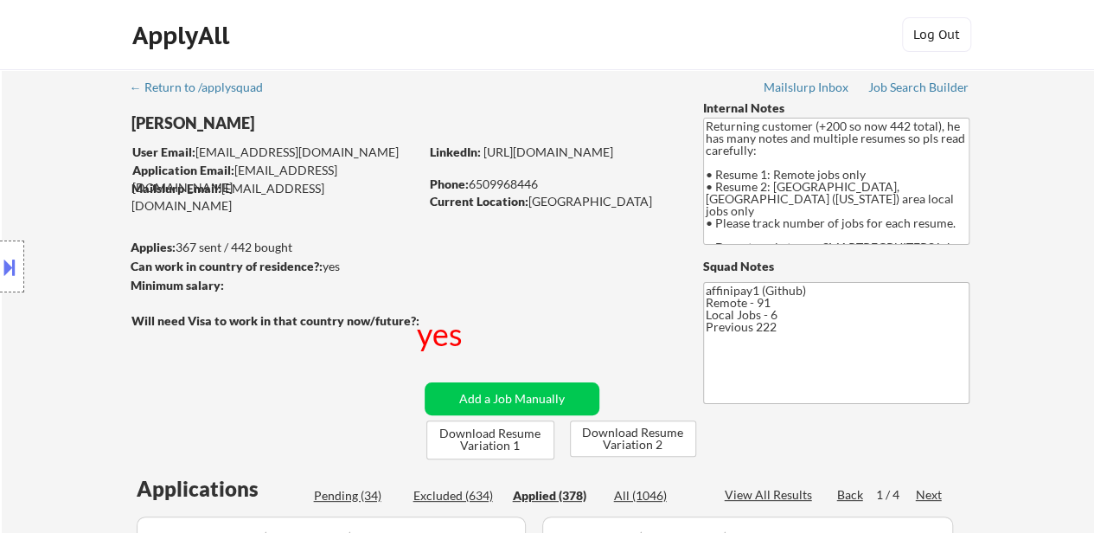
select select ""applied""
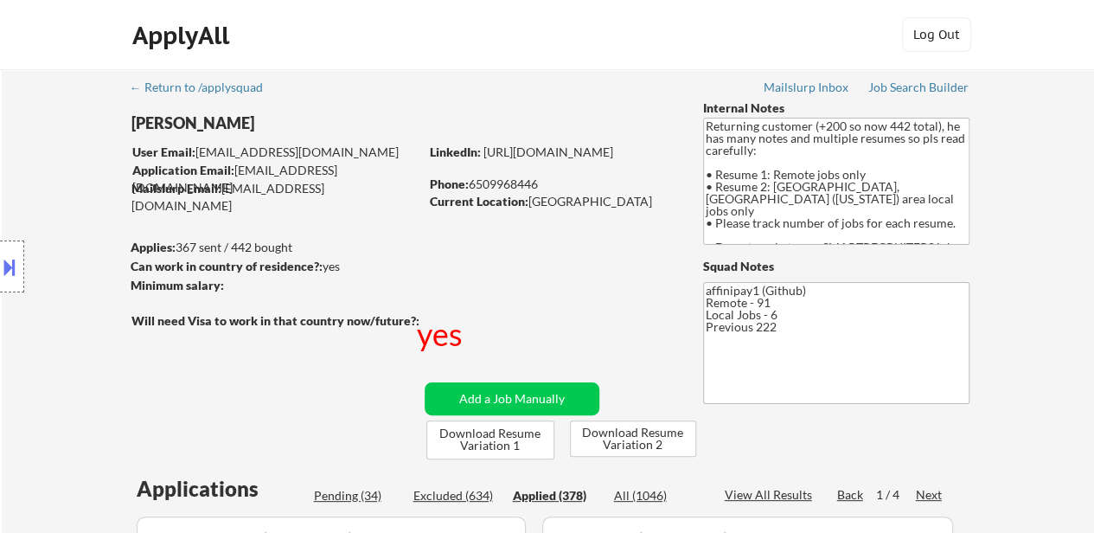
scroll to position [346, 0]
